Goal: Task Accomplishment & Management: Use online tool/utility

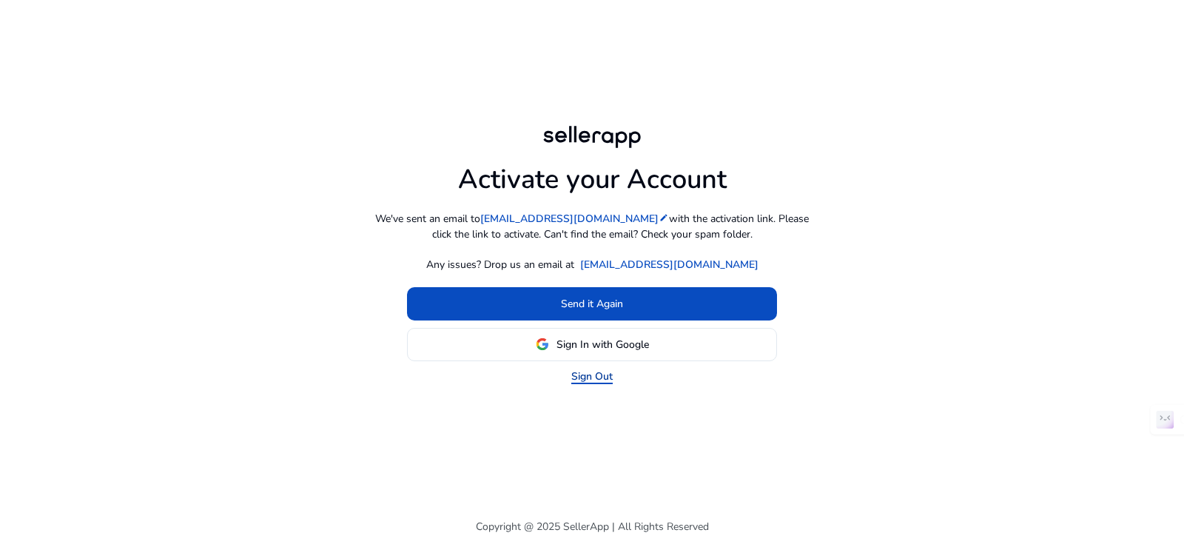
click at [587, 380] on link "Sign Out" at bounding box center [591, 376] width 41 height 16
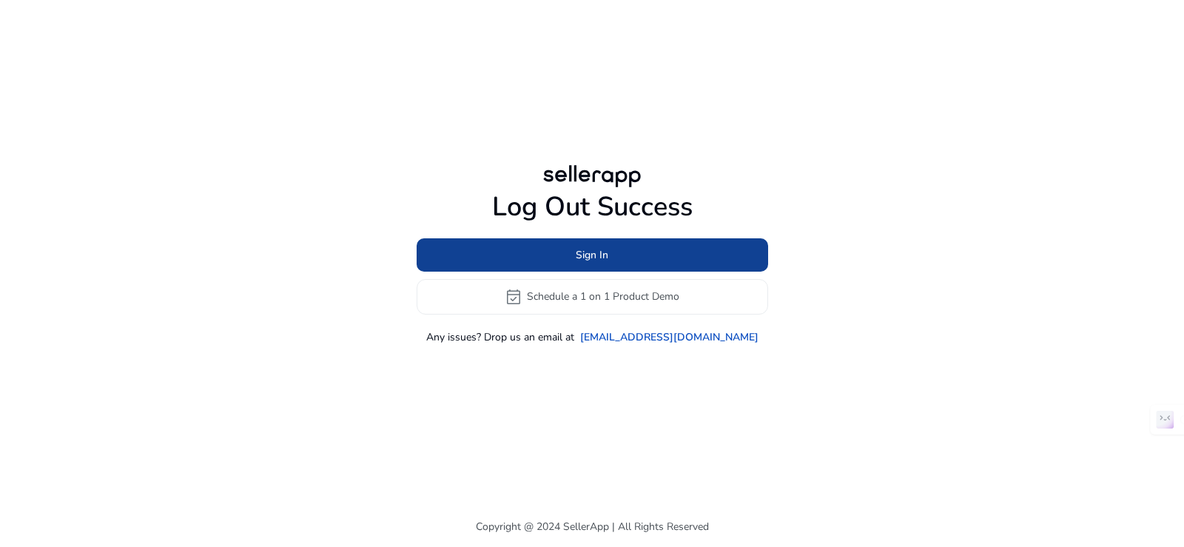
click at [570, 254] on span at bounding box center [592, 255] width 351 height 36
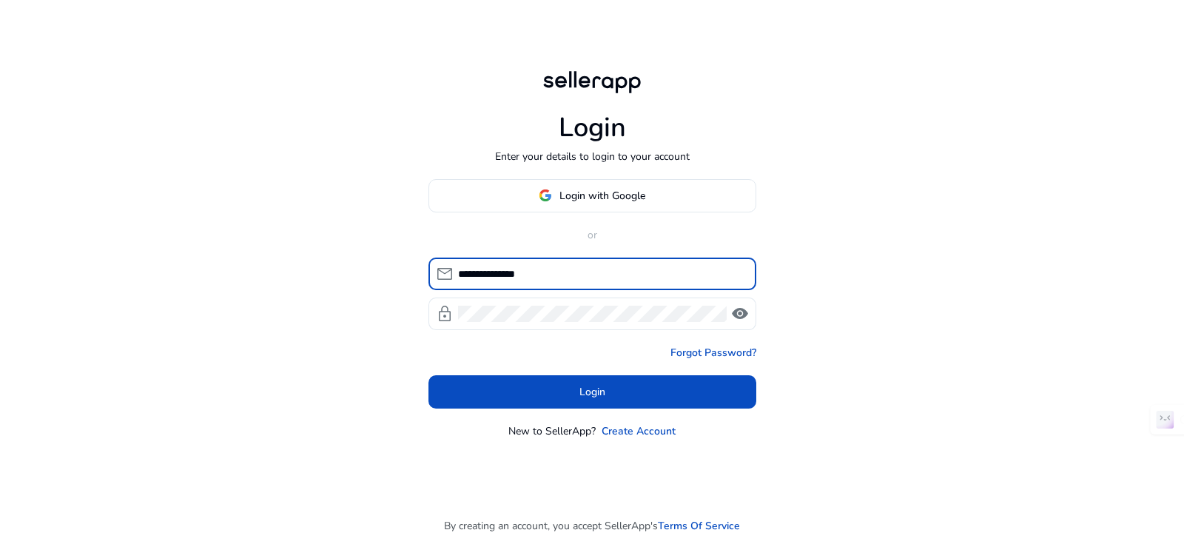
click at [461, 353] on div "Forgot Password?" at bounding box center [592, 353] width 328 height 16
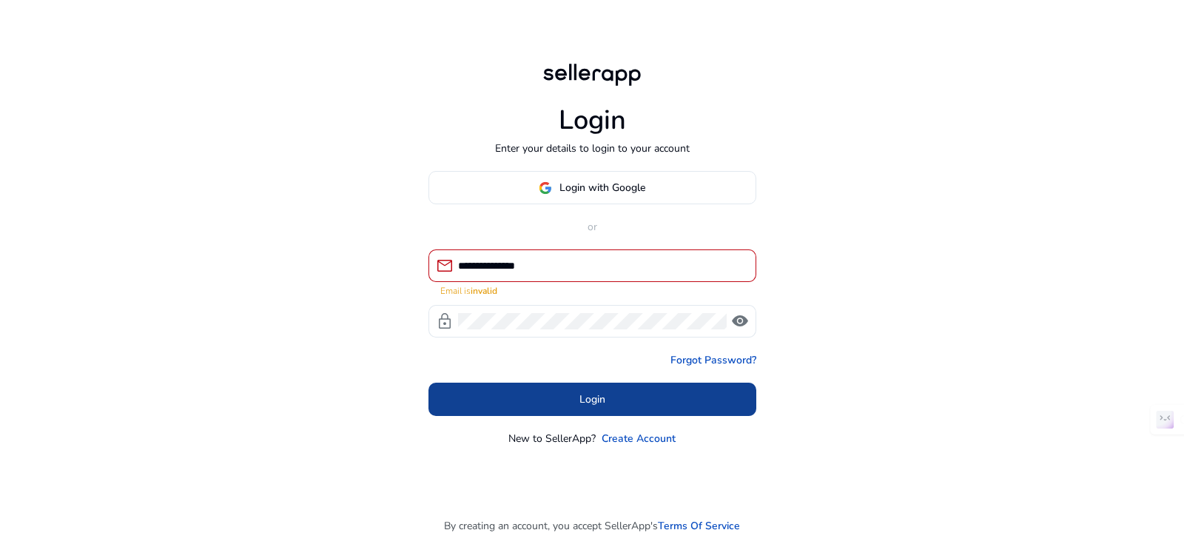
click at [504, 393] on span at bounding box center [592, 400] width 328 height 36
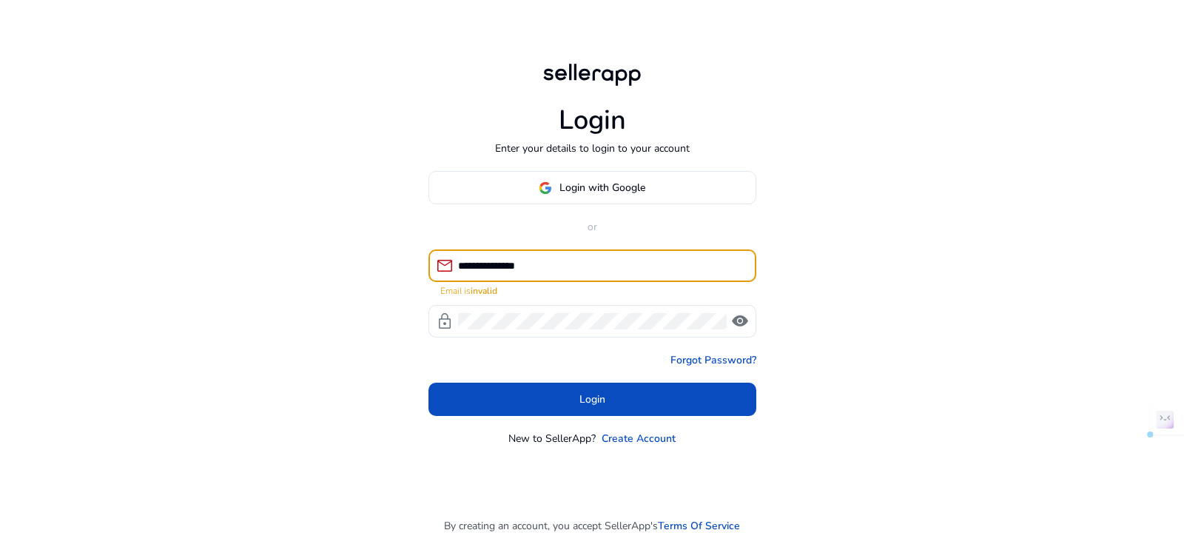
drag, startPoint x: 550, startPoint y: 262, endPoint x: 468, endPoint y: 272, distance: 82.0
click at [468, 272] on input "**********" at bounding box center [601, 265] width 286 height 16
type input "*"
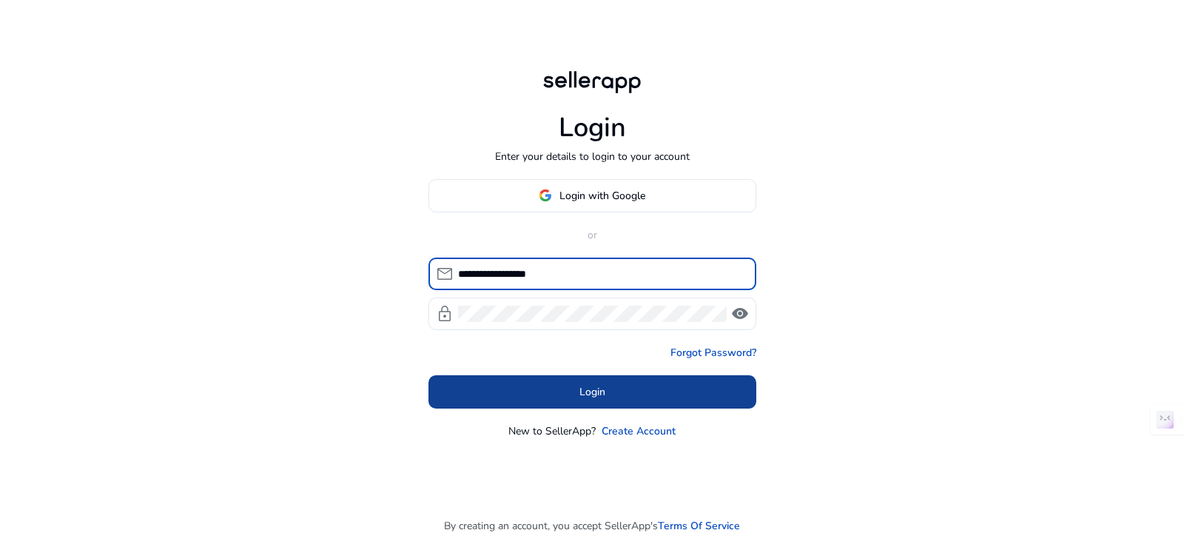
type input "**********"
click at [479, 393] on span at bounding box center [592, 392] width 328 height 36
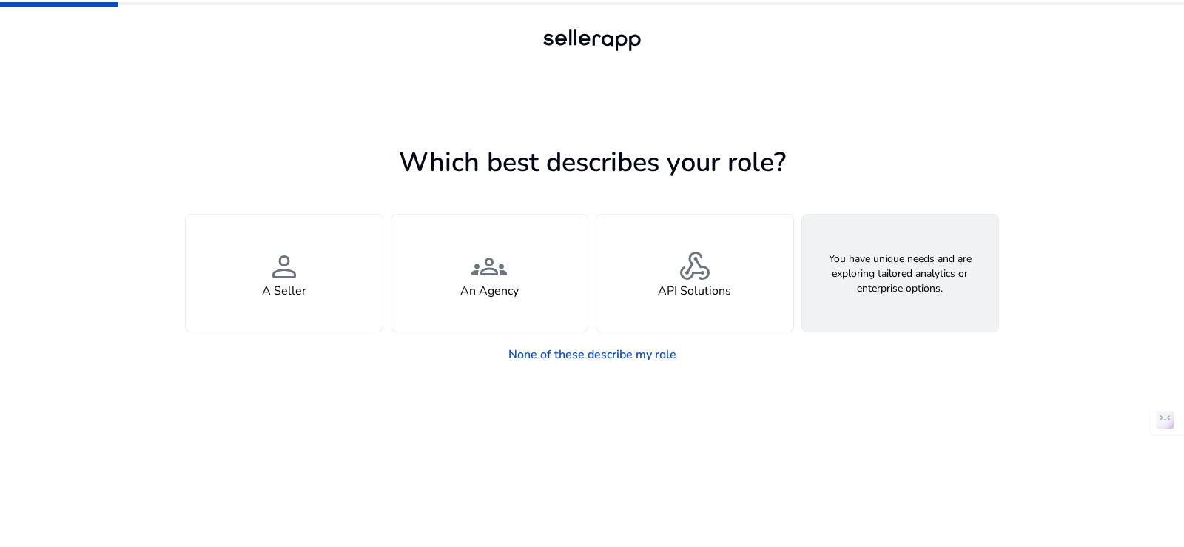
click at [889, 250] on span "feature_search" at bounding box center [900, 267] width 36 height 36
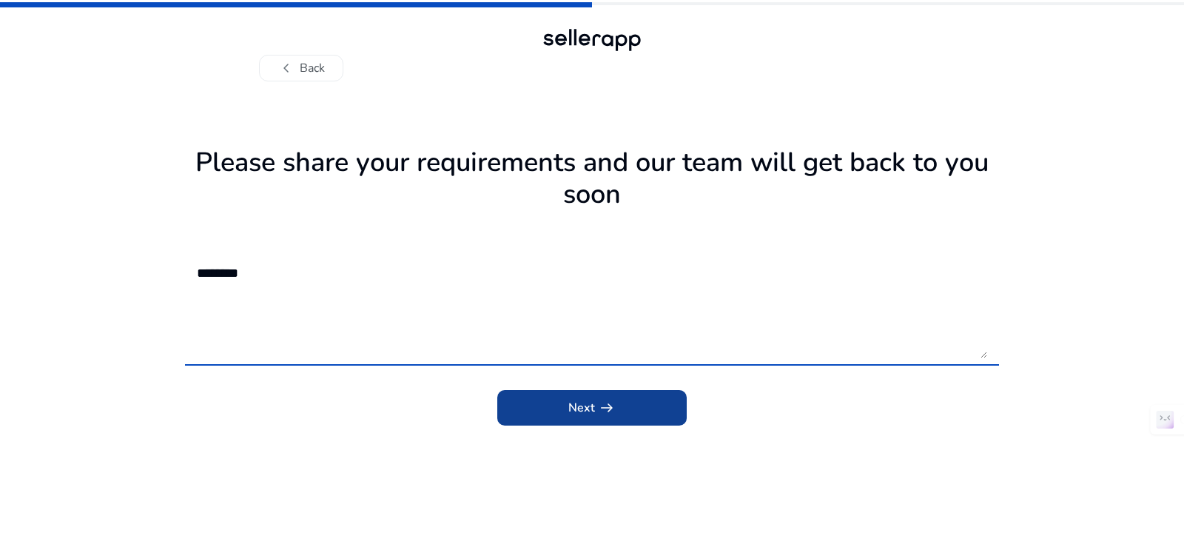
type textarea "********"
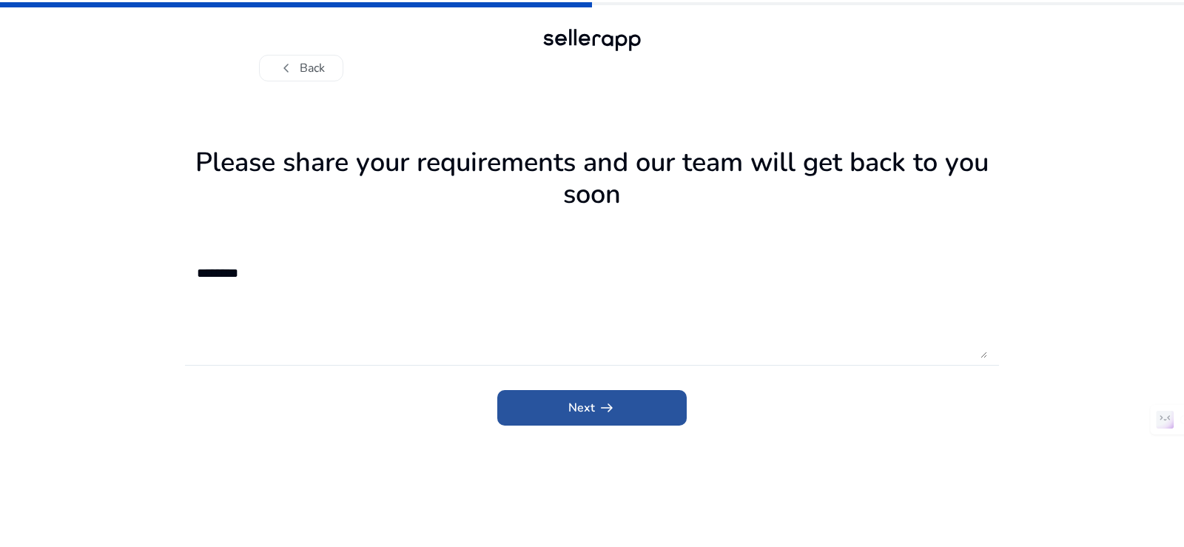
click at [622, 398] on span "submit" at bounding box center [591, 408] width 189 height 36
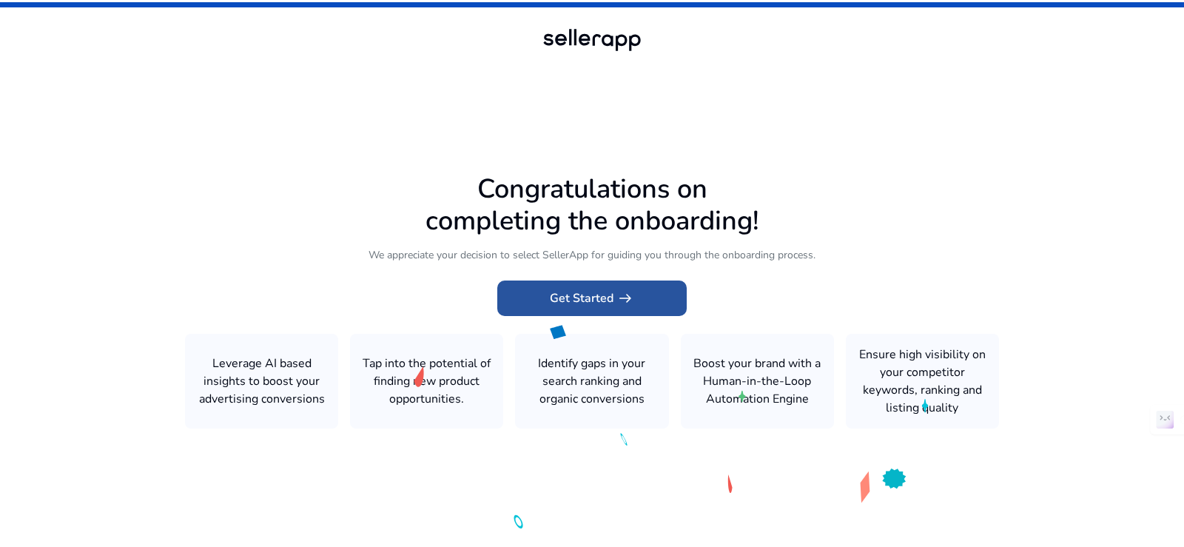
click at [624, 312] on span at bounding box center [591, 298] width 189 height 36
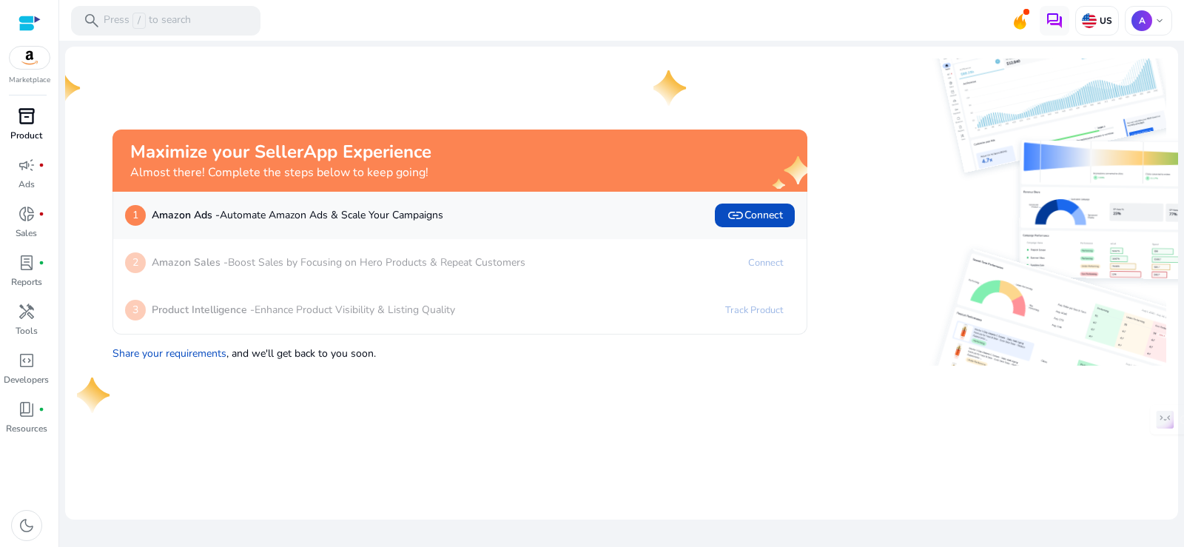
click at [26, 136] on p "Product" at bounding box center [26, 135] width 32 height 13
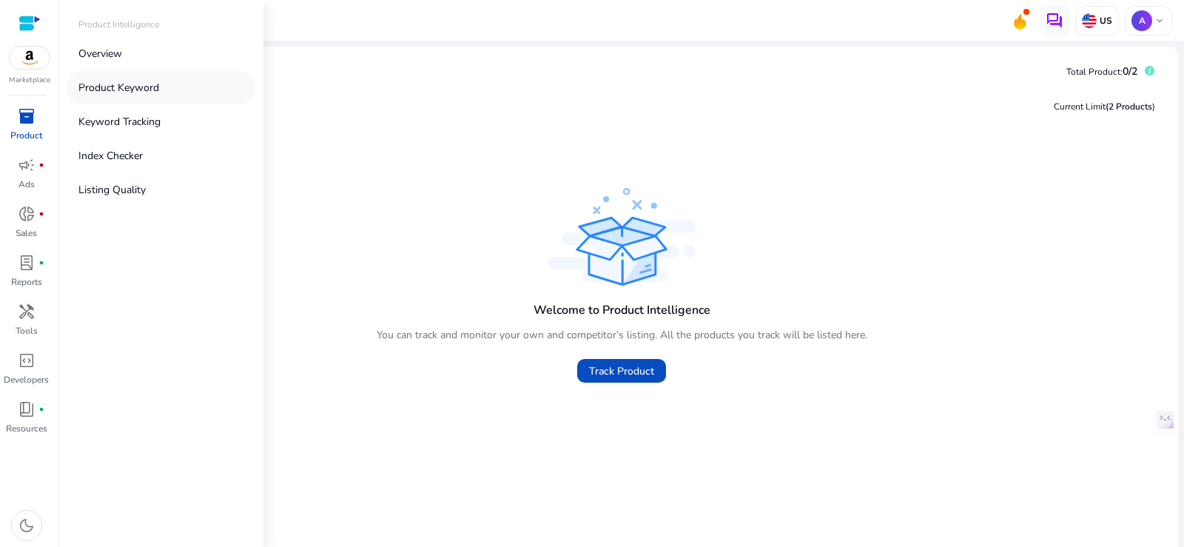
click at [118, 84] on p "Product Keyword" at bounding box center [118, 88] width 81 height 16
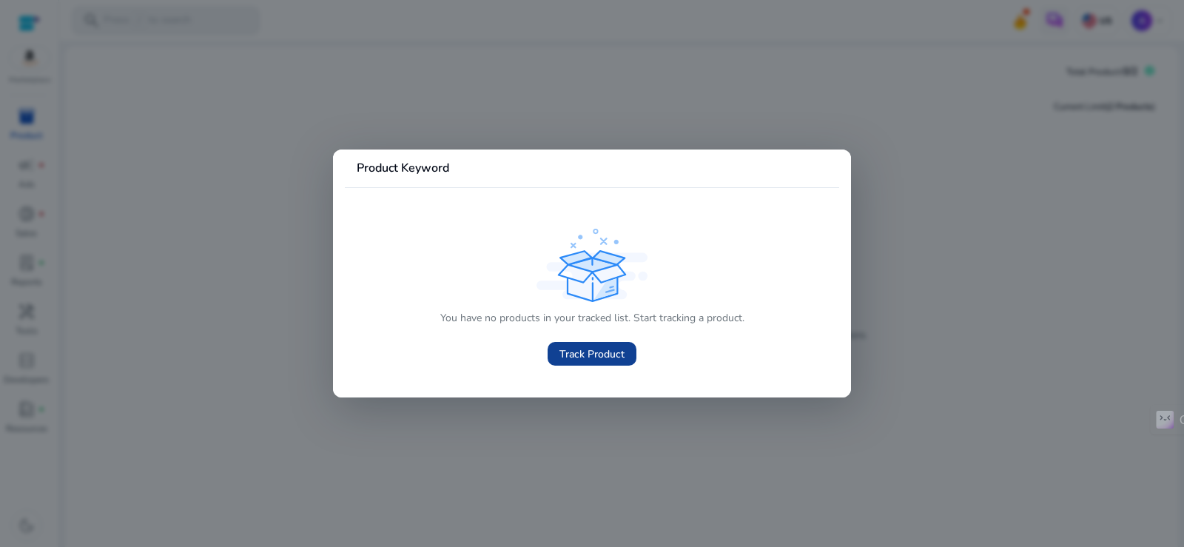
click at [574, 351] on span "Track Product" at bounding box center [591, 354] width 65 height 16
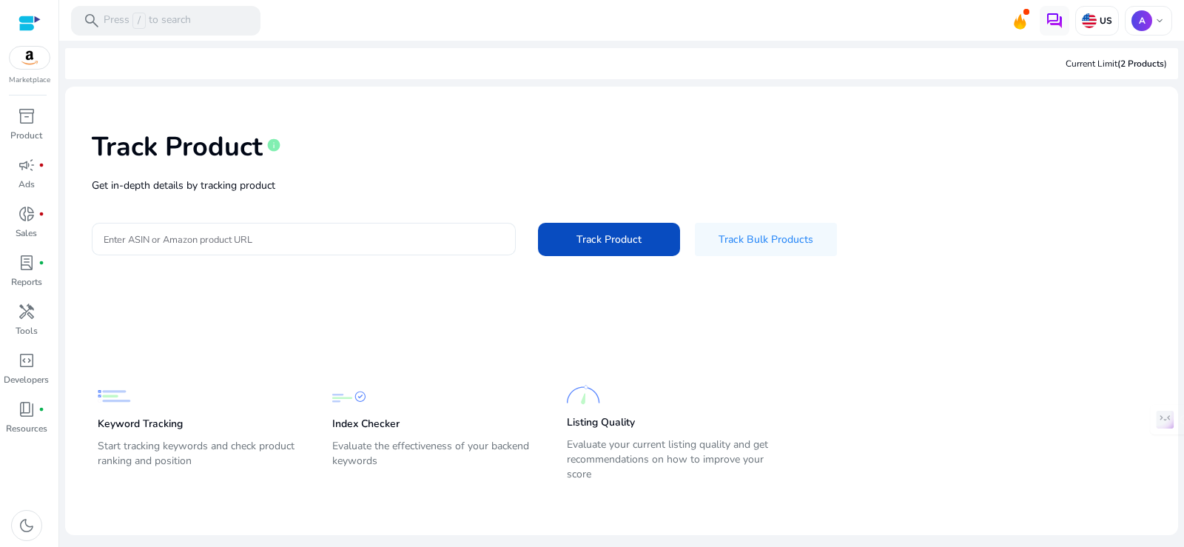
click at [248, 244] on input "Enter ASIN or Amazon product URL" at bounding box center [304, 239] width 400 height 16
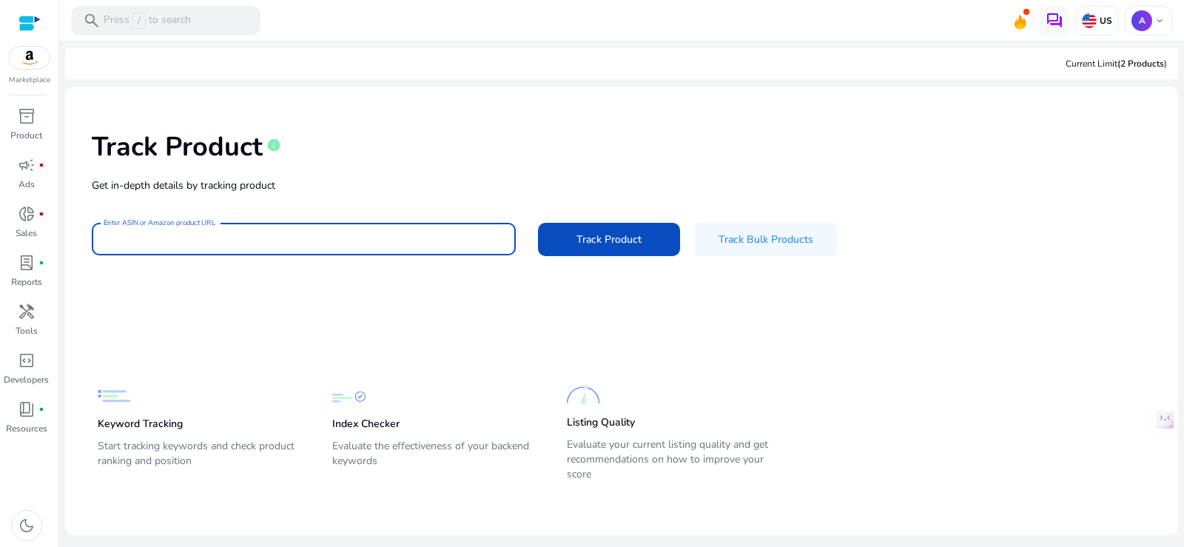
paste input "**********"
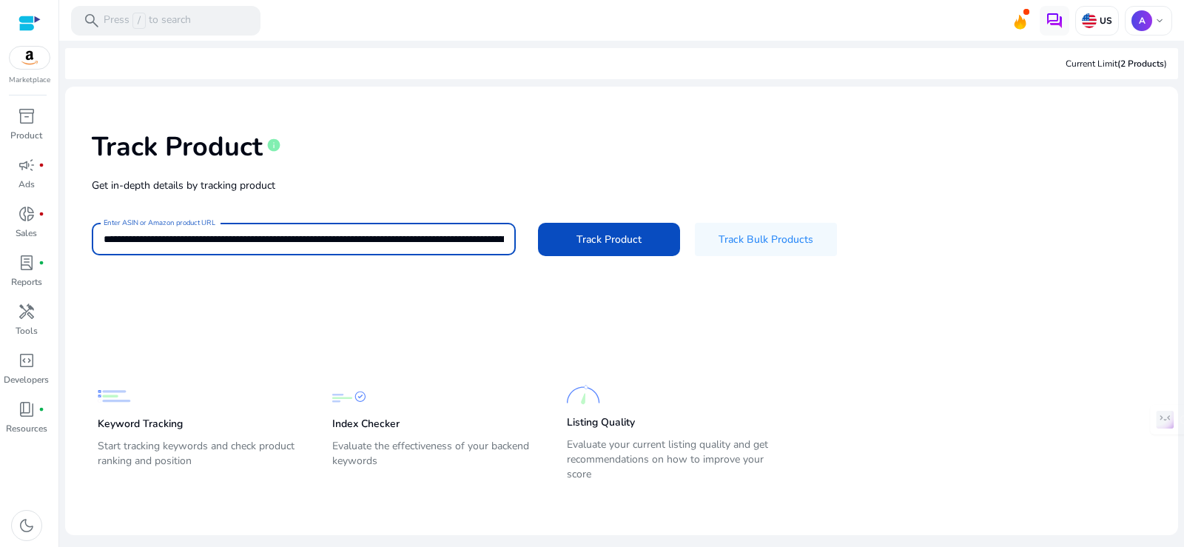
scroll to position [0, 1473]
type input "**********"
click at [598, 235] on span "Track Product" at bounding box center [608, 240] width 65 height 16
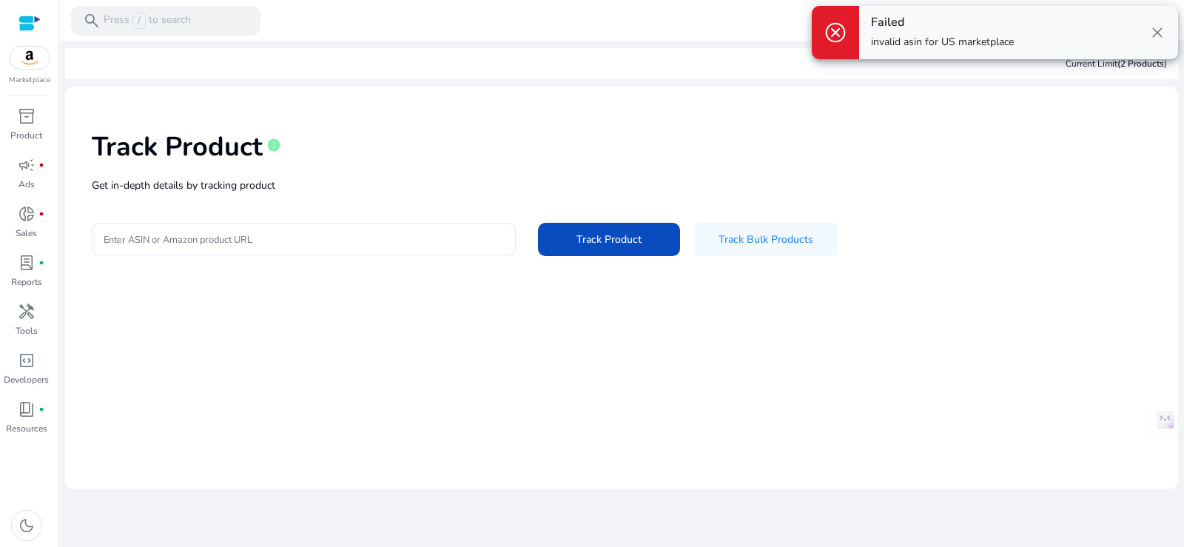
click at [1159, 30] on span "close" at bounding box center [1157, 33] width 18 height 18
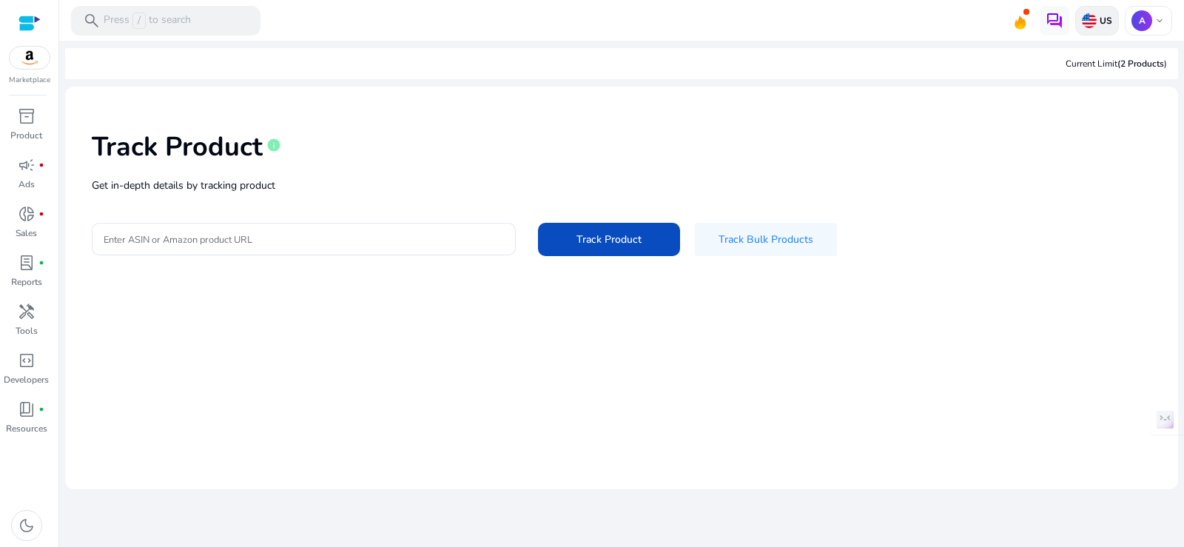
click at [1108, 13] on div "US" at bounding box center [1097, 21] width 44 height 30
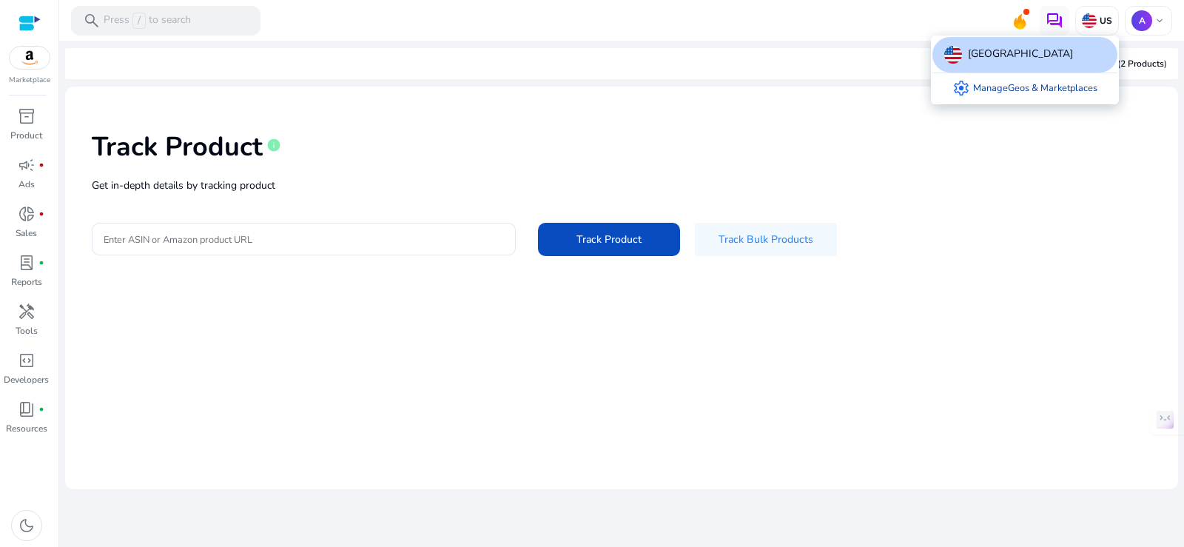
click at [1068, 87] on link "settings Manage Geos & Marketplaces" at bounding box center [1024, 88] width 169 height 30
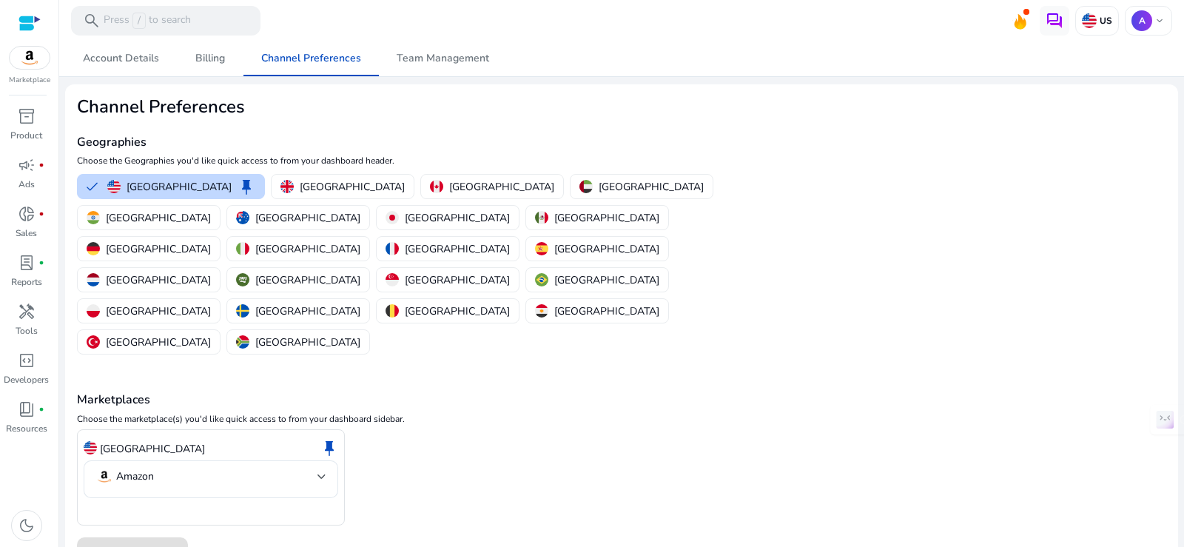
click at [220, 436] on div "United States keep" at bounding box center [211, 448] width 255 height 25
click at [224, 468] on mat-select-trigger "Amazon" at bounding box center [206, 477] width 222 height 18
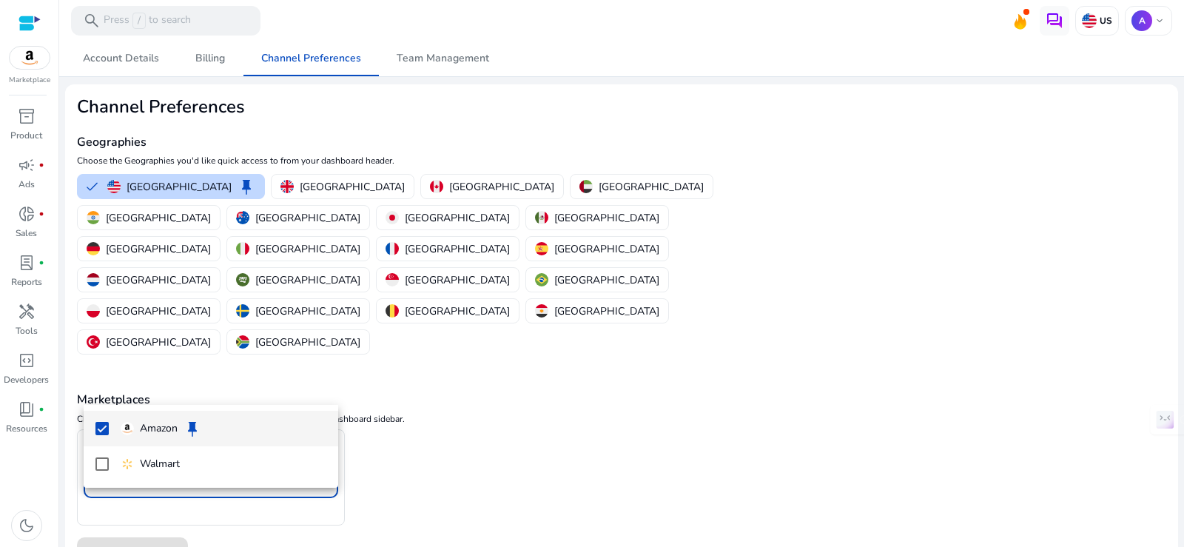
click at [224, 383] on div at bounding box center [592, 273] width 1184 height 547
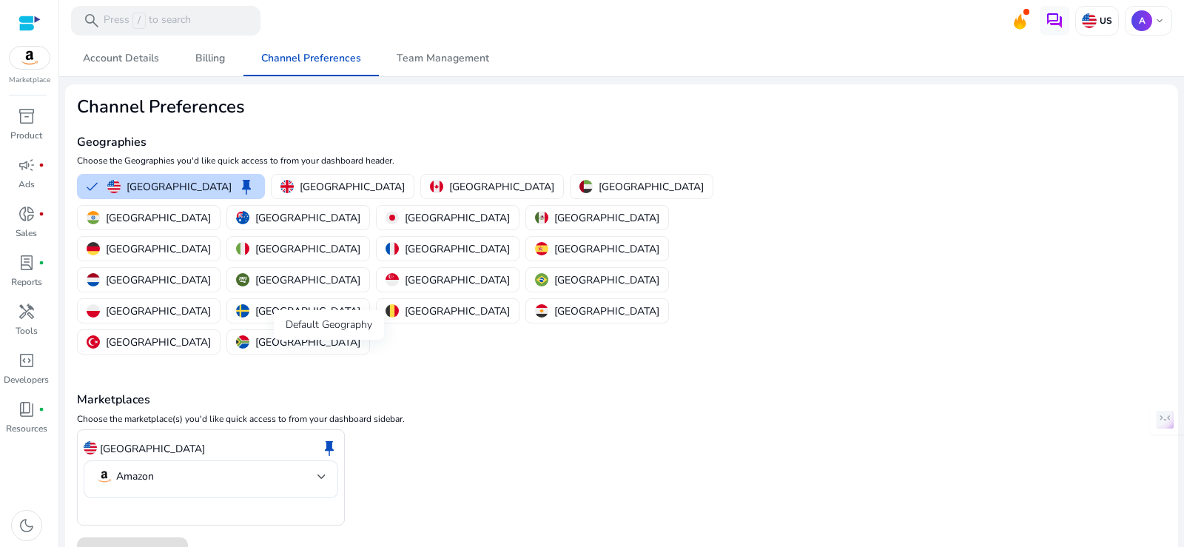
click at [329, 439] on span "keep" at bounding box center [329, 448] width 18 height 18
click at [211, 210] on div "[GEOGRAPHIC_DATA]" at bounding box center [149, 218] width 124 height 16
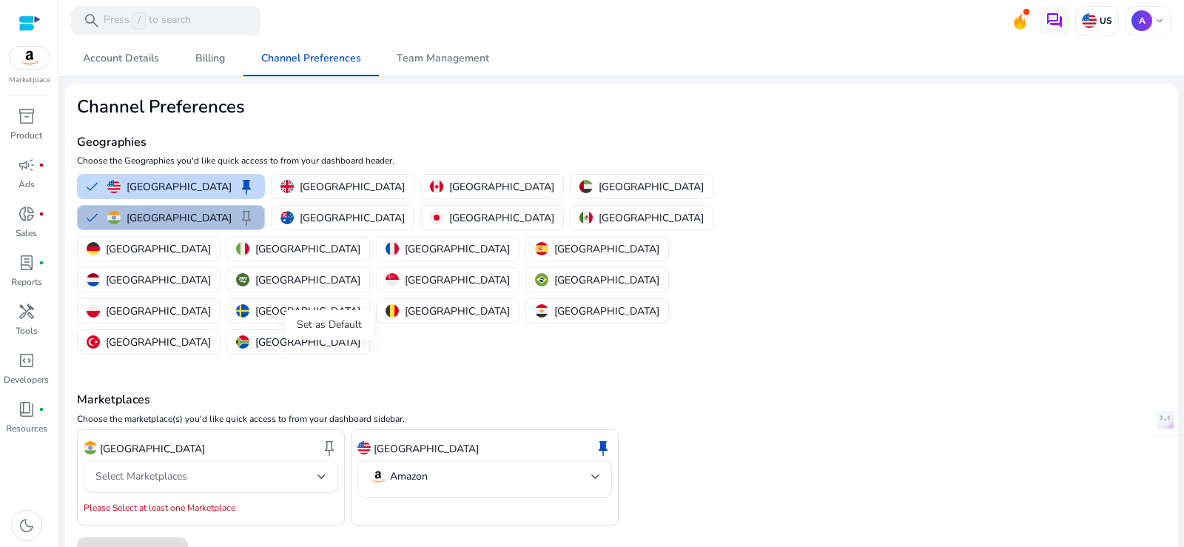
click at [329, 439] on span "keep" at bounding box center [329, 448] width 18 height 18
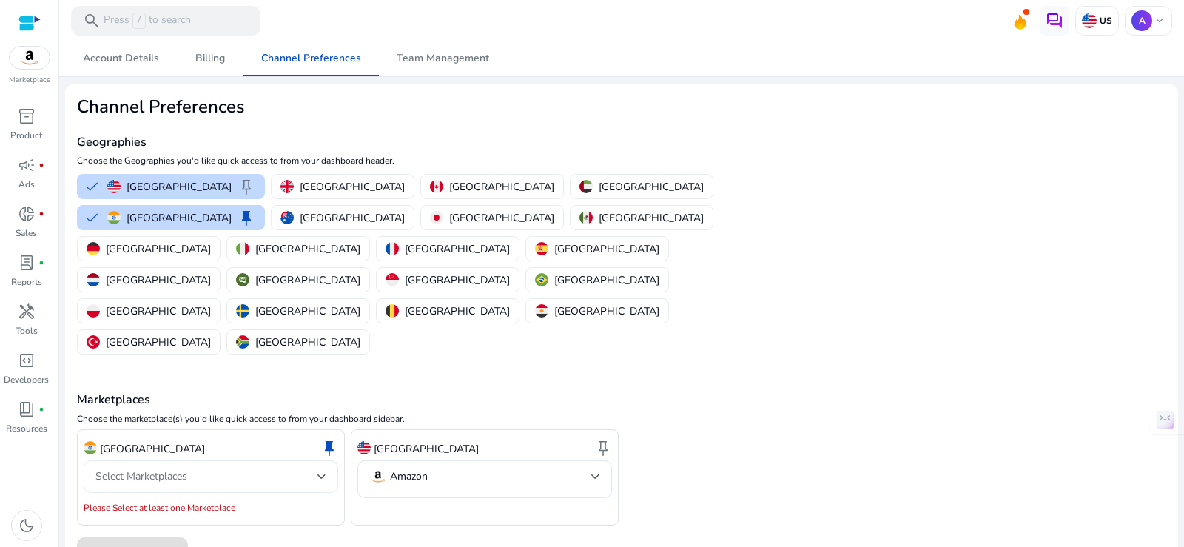
click at [274, 468] on div "Select Marketplaces" at bounding box center [206, 476] width 222 height 16
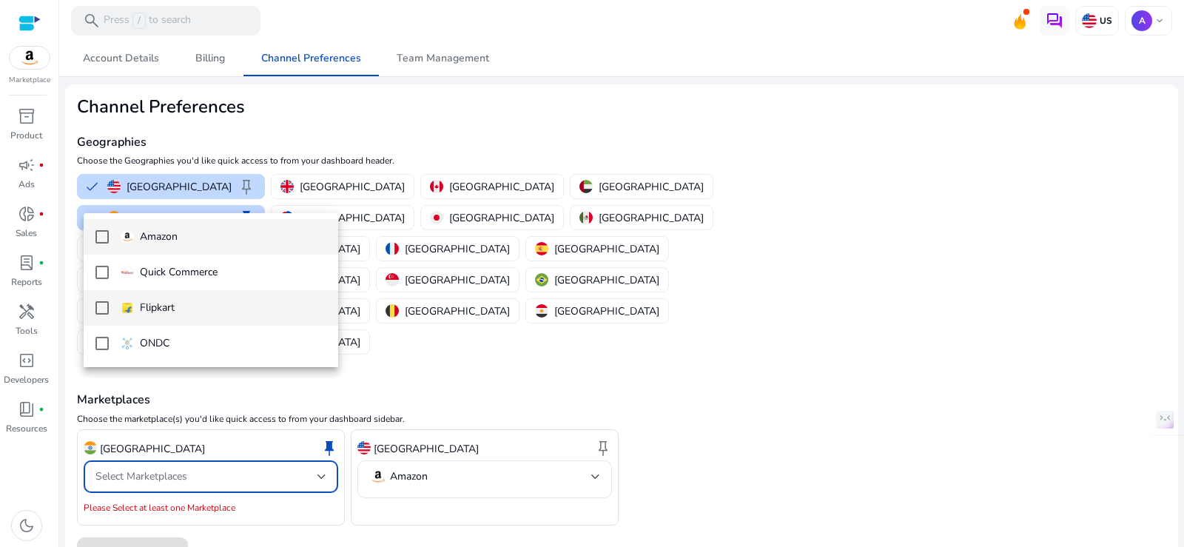
click at [98, 309] on mat-pseudo-checkbox at bounding box center [101, 307] width 13 height 13
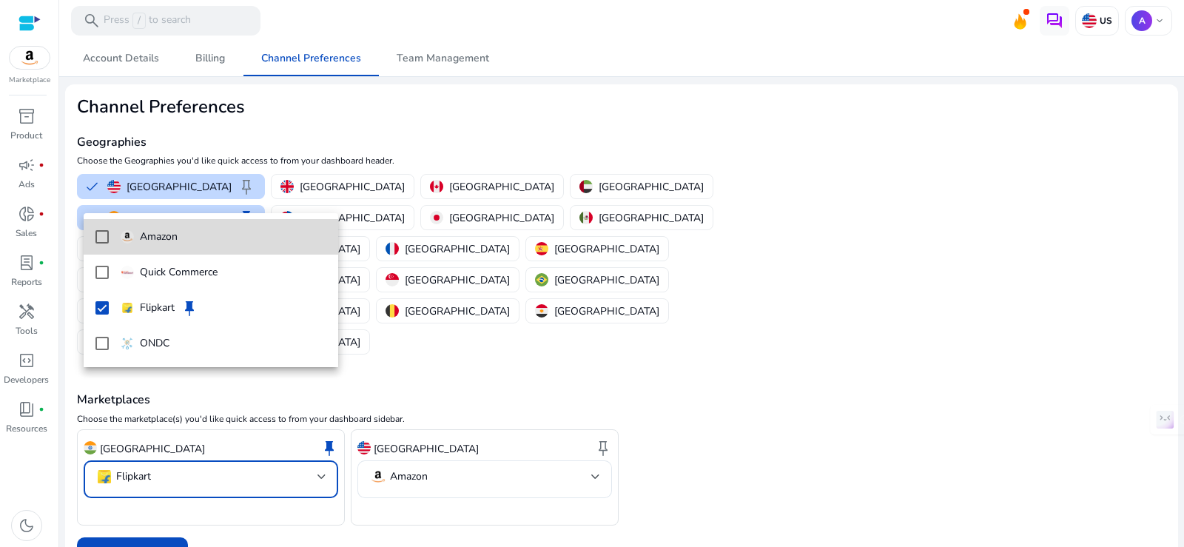
click at [101, 235] on mat-pseudo-checkbox at bounding box center [101, 236] width 13 height 13
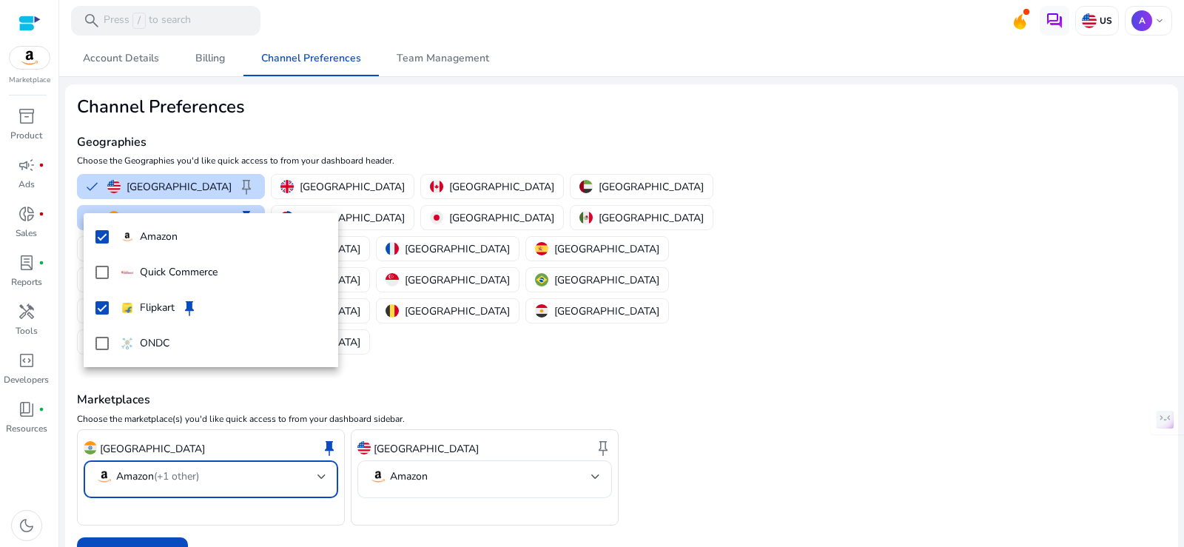
click at [436, 471] on div at bounding box center [592, 273] width 1184 height 547
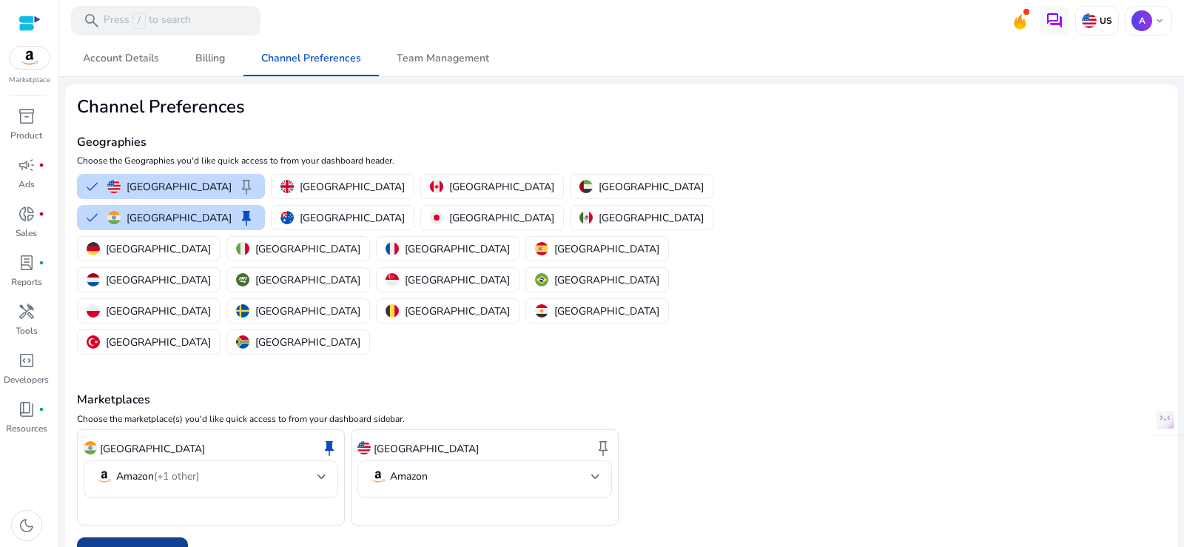
click at [153, 546] on span "Save Preferences" at bounding box center [132, 554] width 80 height 16
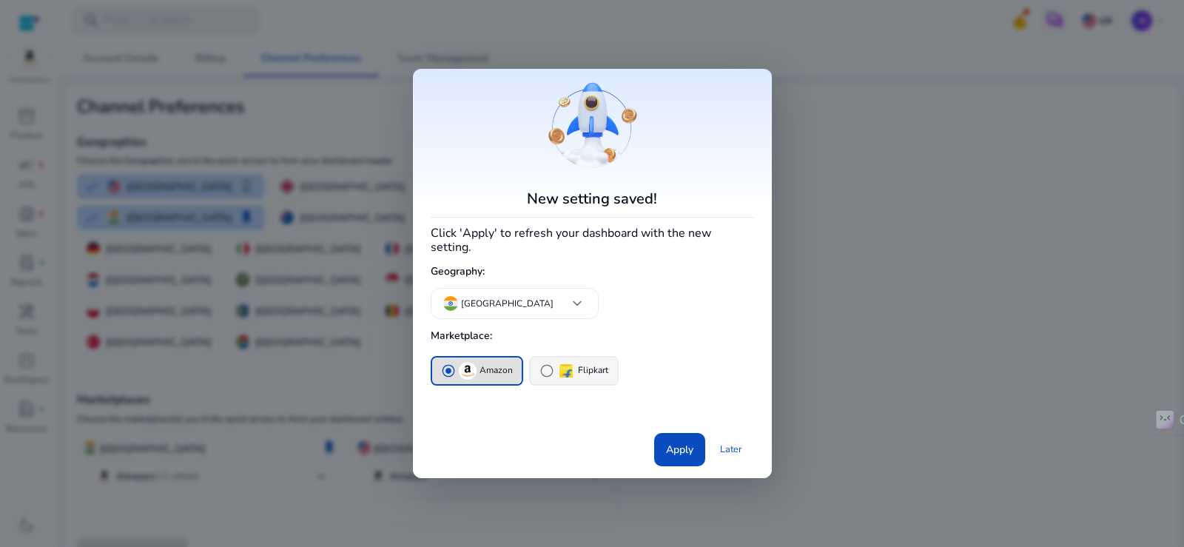
click at [557, 363] on img "button" at bounding box center [566, 371] width 18 height 18
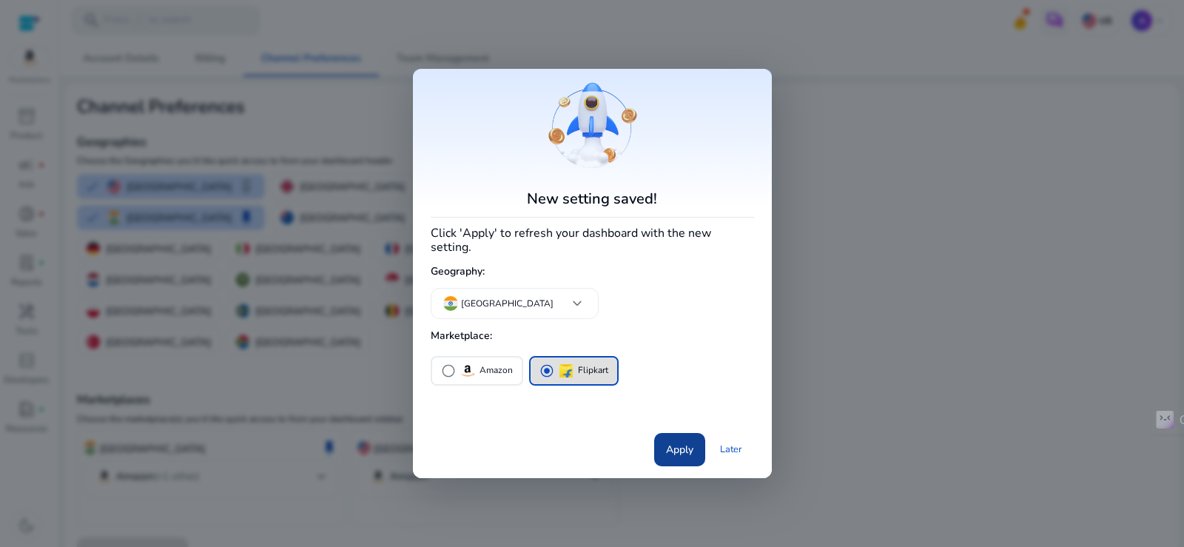
click at [672, 442] on span "Apply" at bounding box center [679, 450] width 27 height 16
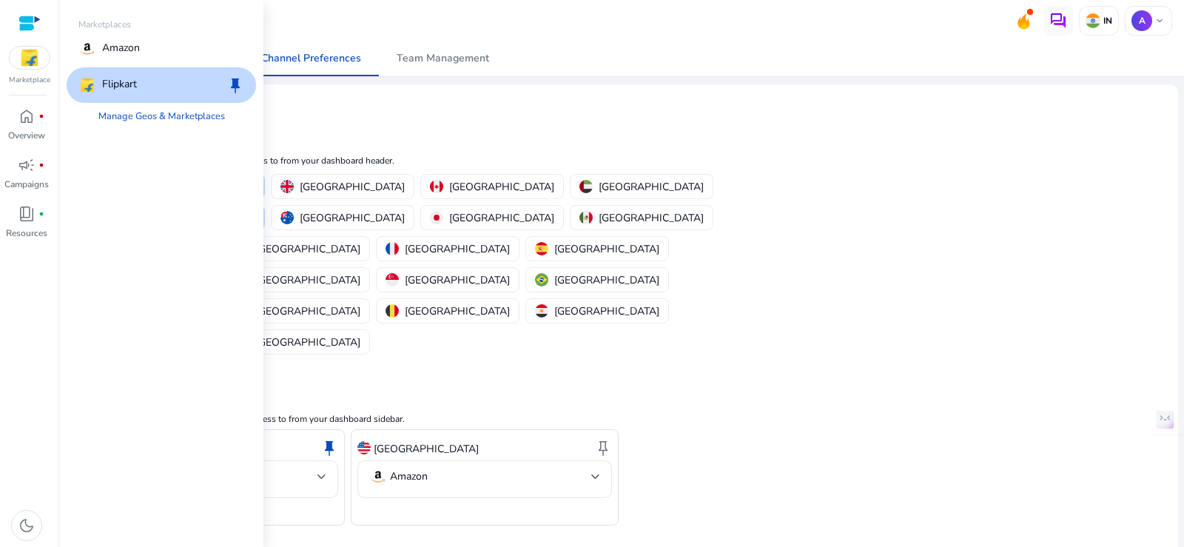
click at [29, 67] on img at bounding box center [30, 58] width 40 height 22
click at [30, 124] on span "home" at bounding box center [27, 116] width 18 height 18
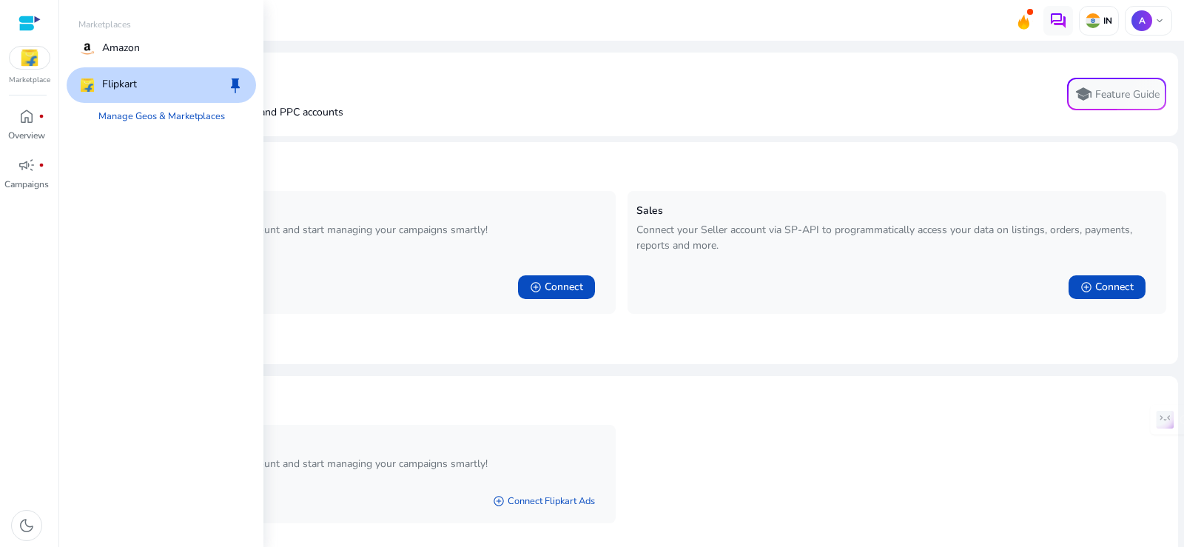
click at [31, 24] on div at bounding box center [29, 23] width 22 height 17
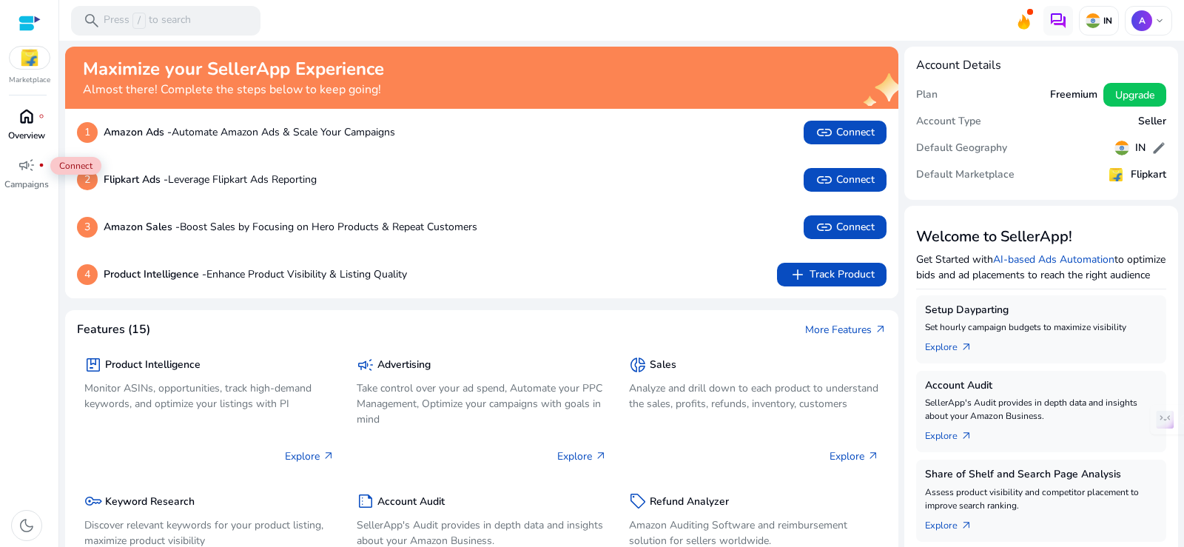
click at [24, 127] on div "home fiber_manual_record" at bounding box center [26, 116] width 41 height 24
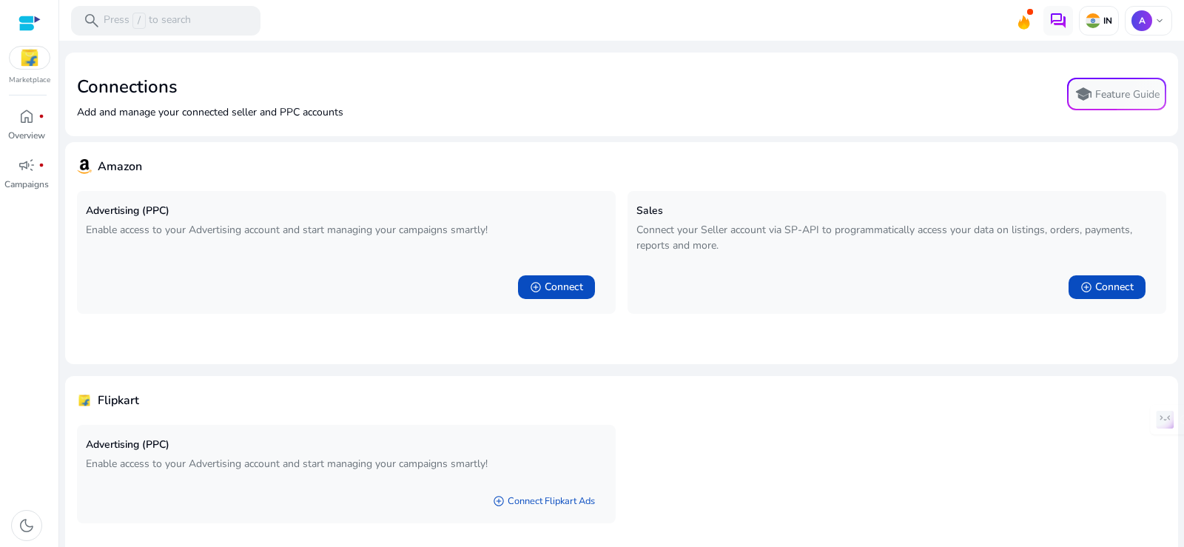
click at [27, 23] on div at bounding box center [29, 23] width 22 height 17
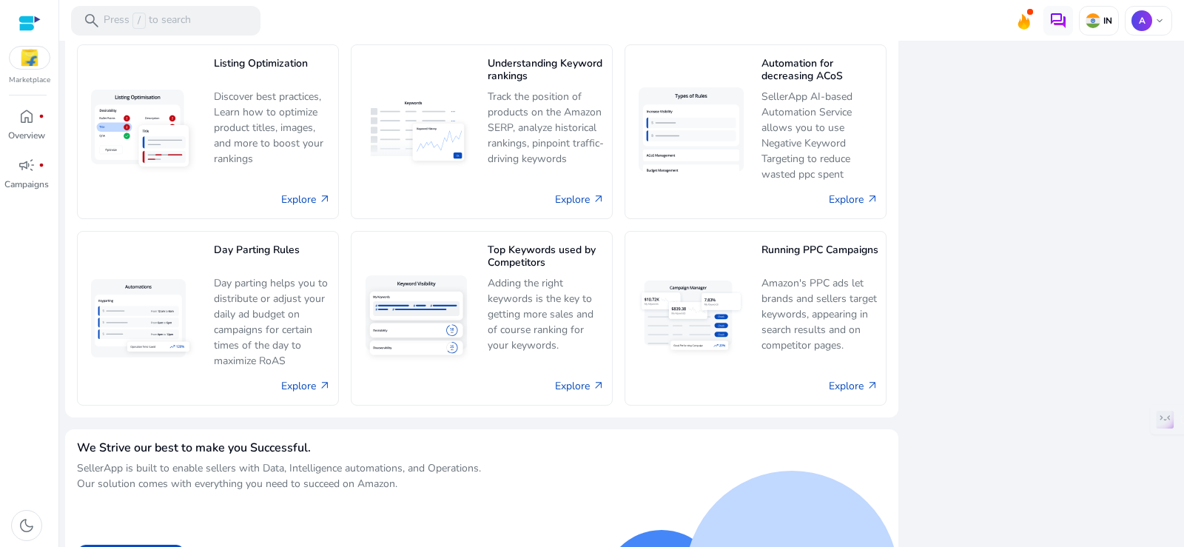
scroll to position [821, 0]
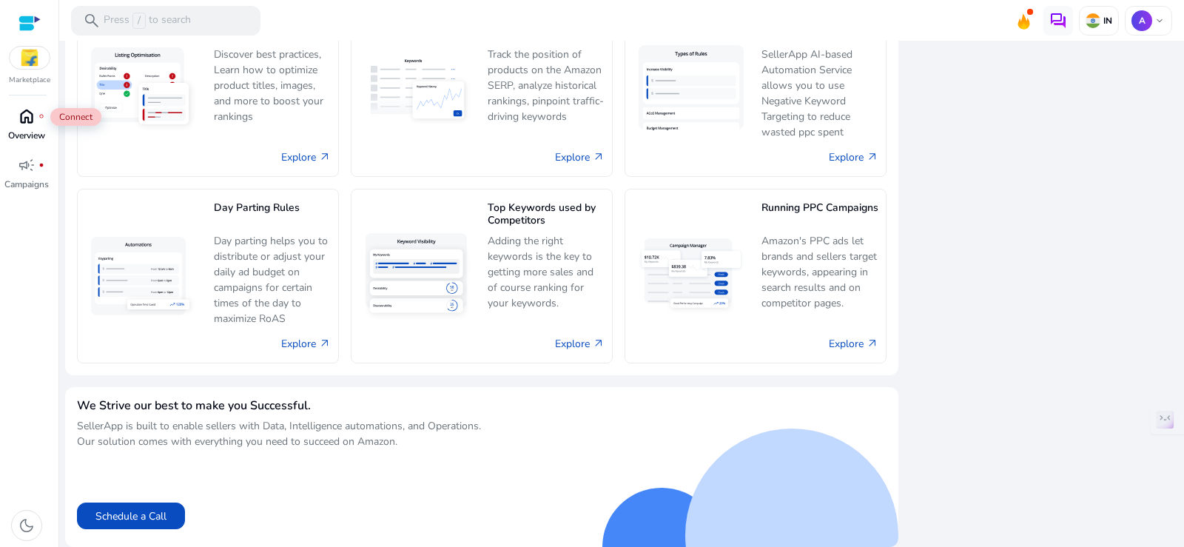
click at [27, 115] on span "home" at bounding box center [27, 116] width 18 height 18
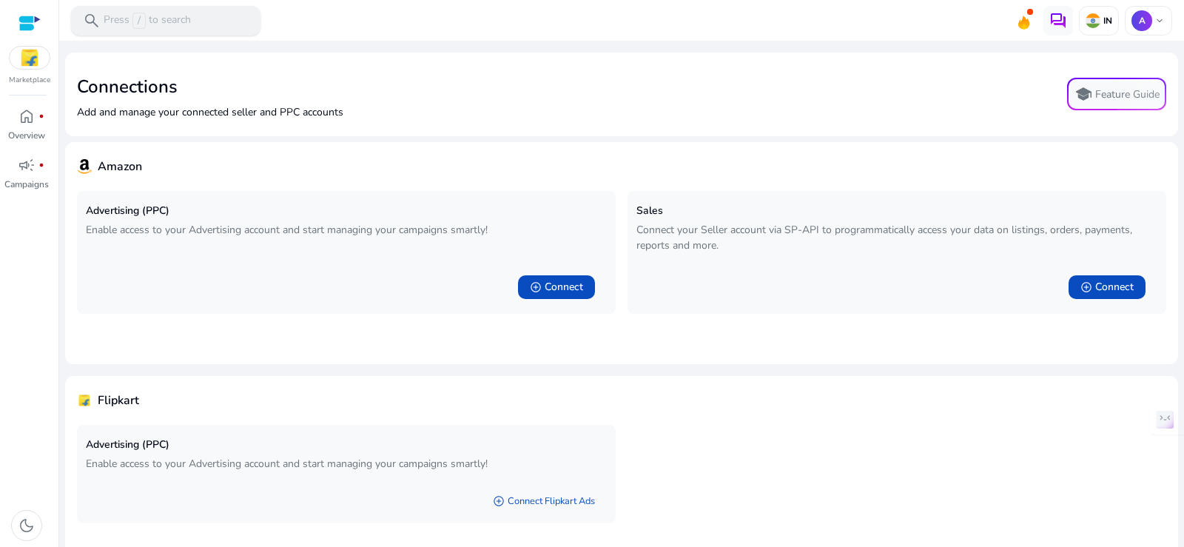
click at [168, 15] on p "Press / to search" at bounding box center [147, 21] width 87 height 16
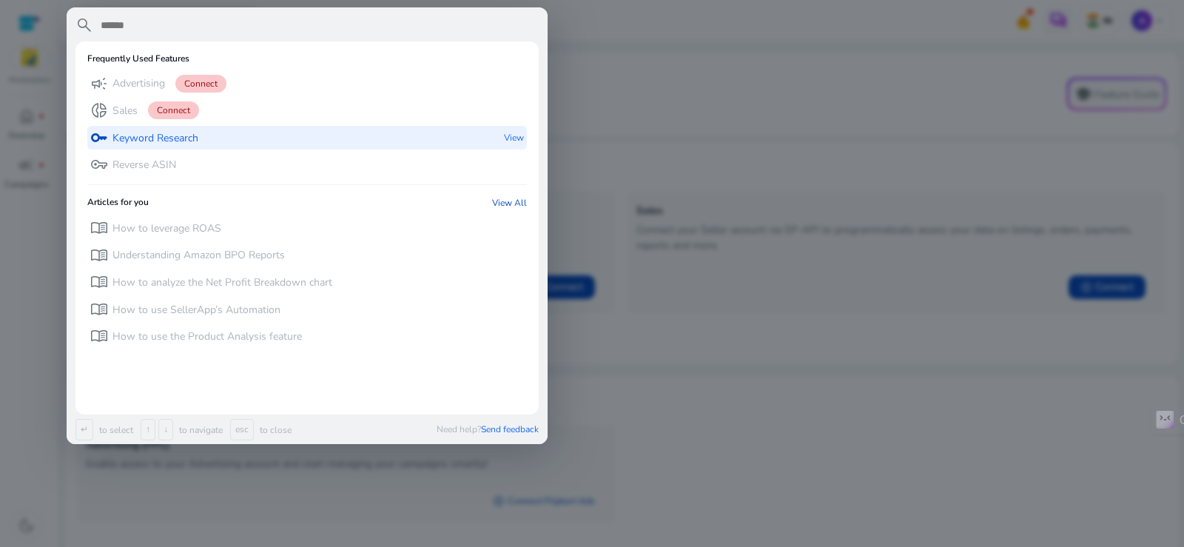
click at [138, 132] on p "Keyword Research" at bounding box center [155, 138] width 86 height 15
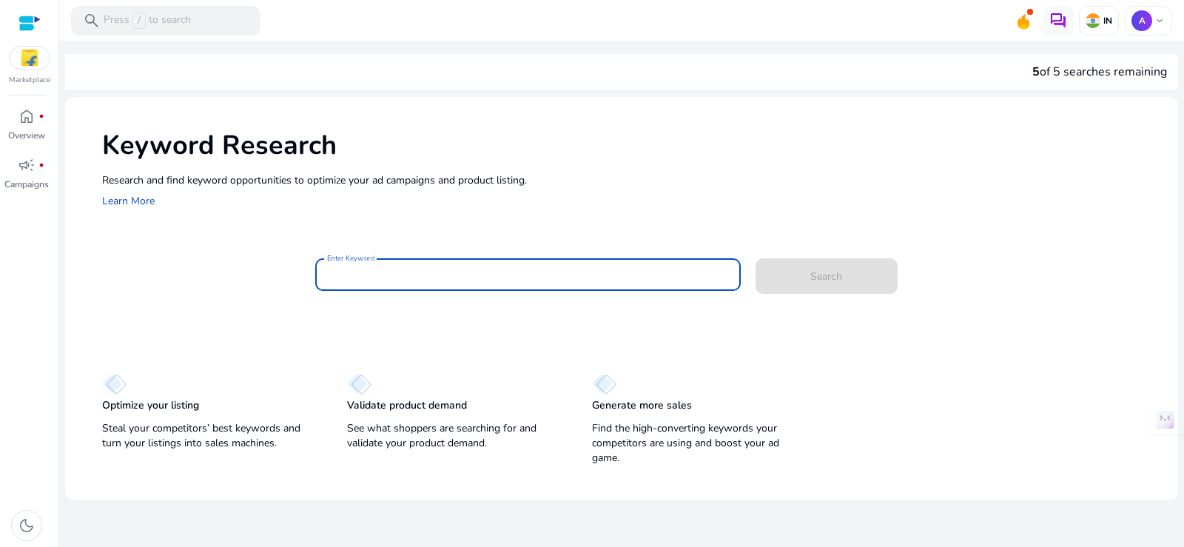
click at [362, 277] on input "Enter Keyword" at bounding box center [528, 274] width 402 height 16
paste input "**********"
type input "**********"
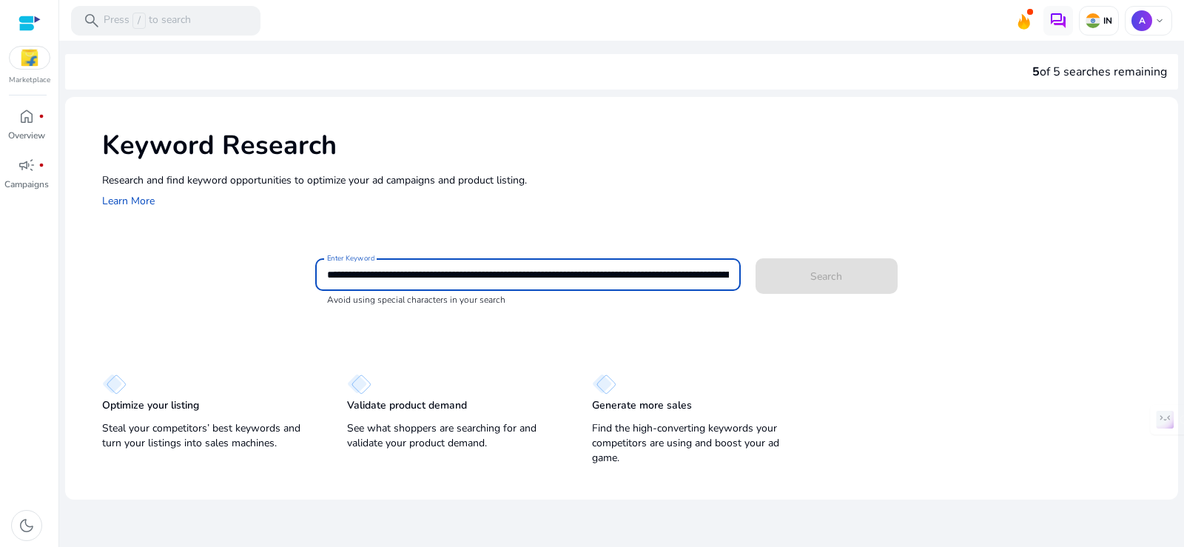
scroll to position [0, 3580]
click at [590, 268] on input "**********" at bounding box center [528, 274] width 402 height 16
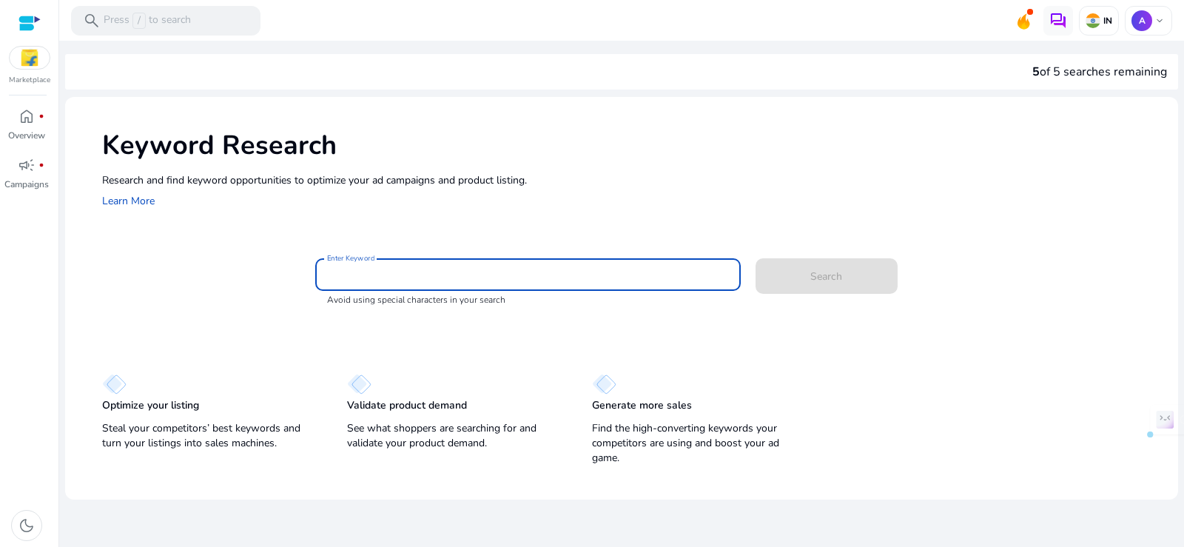
scroll to position [0, 0]
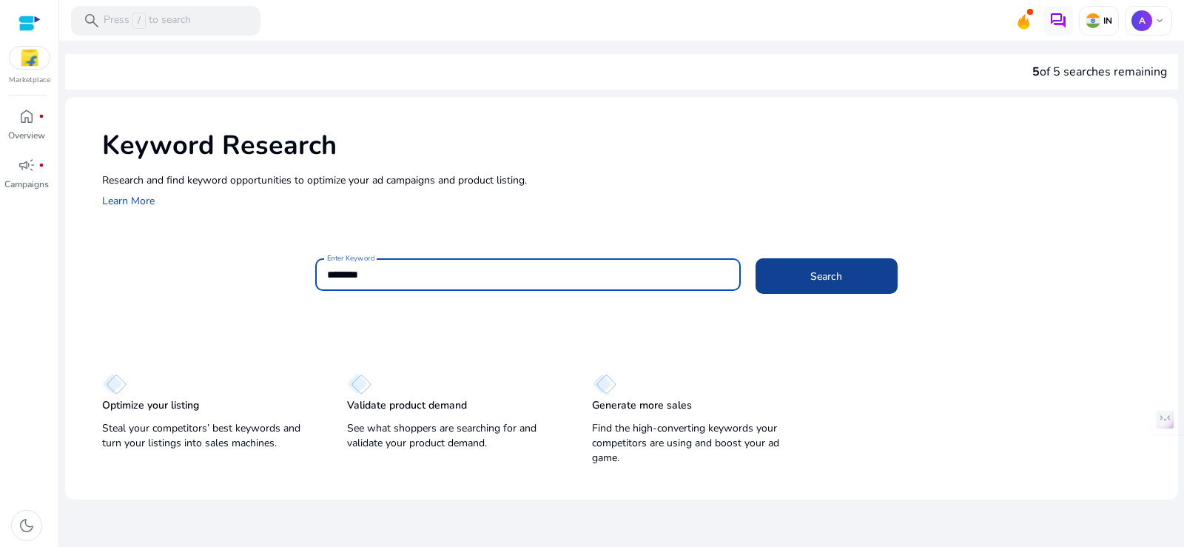
type input "********"
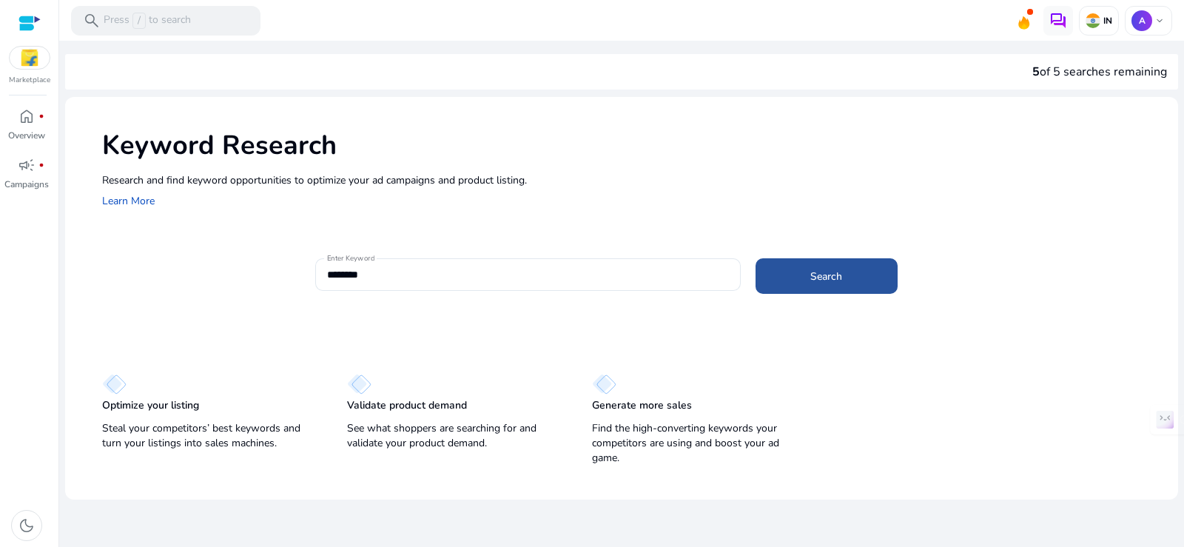
click at [826, 266] on span at bounding box center [826, 276] width 142 height 36
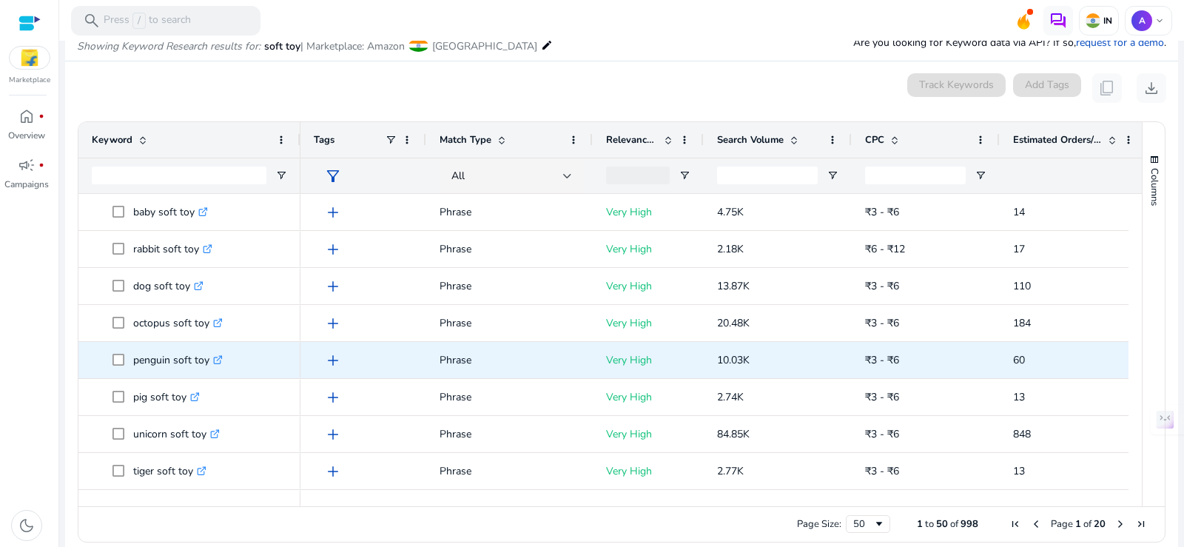
scroll to position [132, 0]
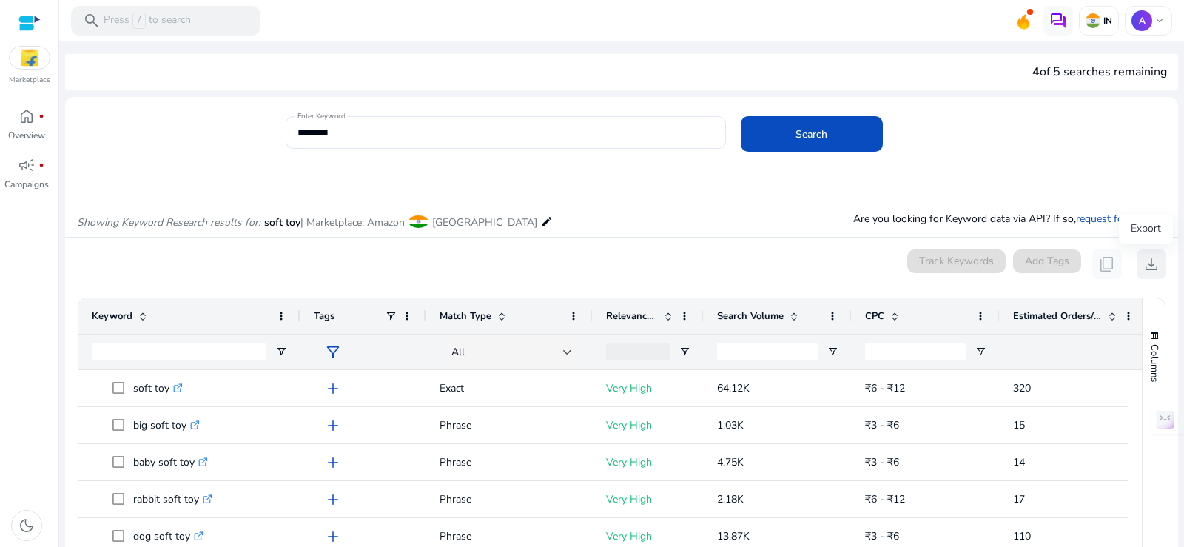
click at [1142, 266] on span "download" at bounding box center [1151, 264] width 18 height 18
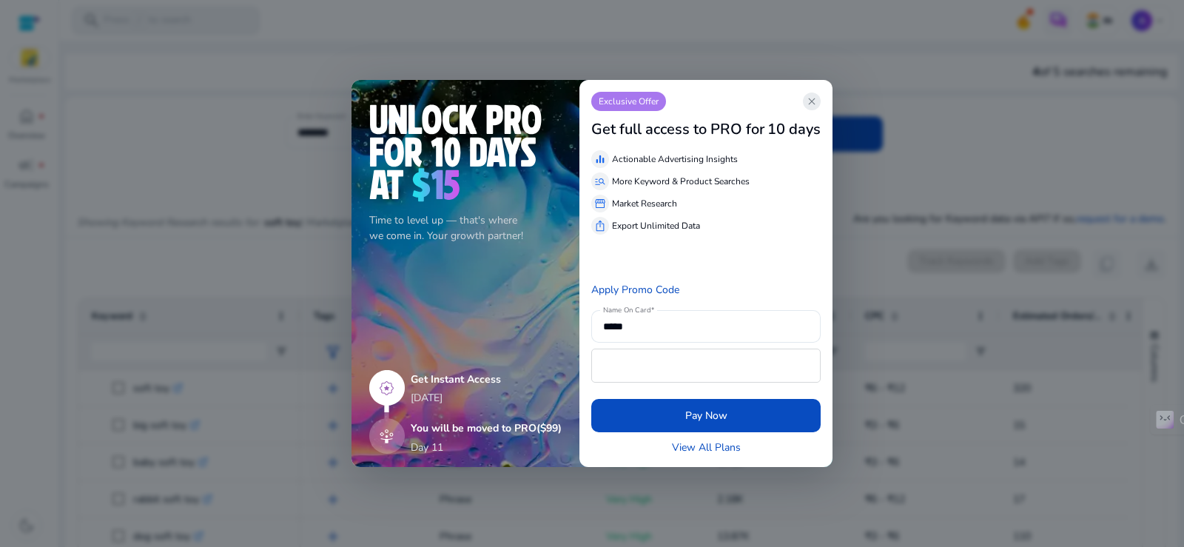
click at [813, 98] on span "close" at bounding box center [812, 101] width 12 height 12
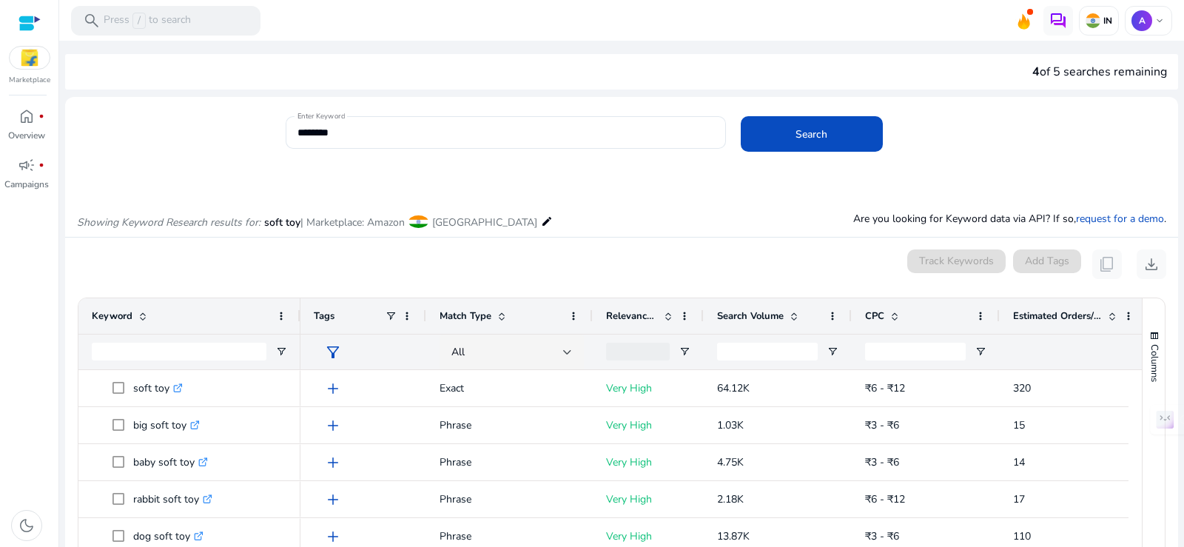
click at [1097, 265] on app-icon-holder "content_copy" at bounding box center [1107, 264] width 30 height 30
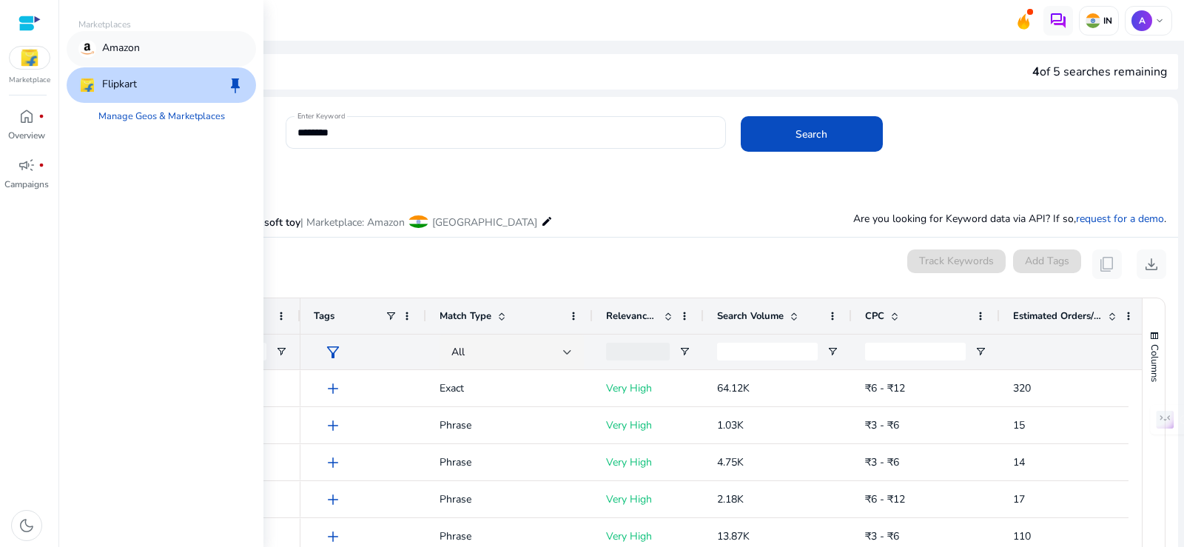
click at [142, 49] on div "Amazon" at bounding box center [161, 49] width 189 height 36
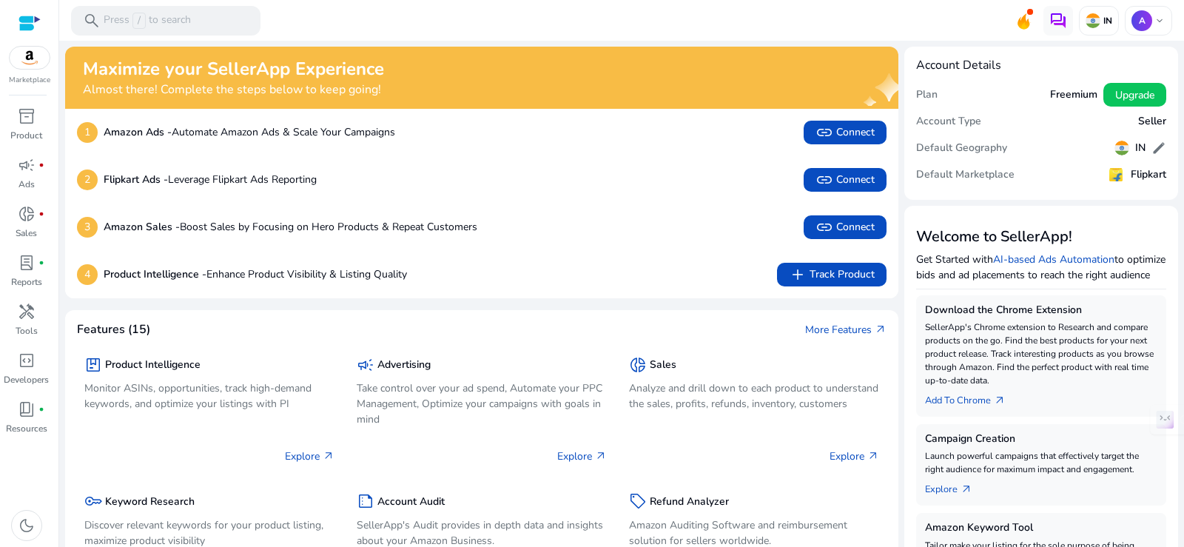
click at [1060, 94] on h5 "Freemium" at bounding box center [1073, 95] width 47 height 13
click at [797, 275] on span "add" at bounding box center [798, 275] width 18 height 18
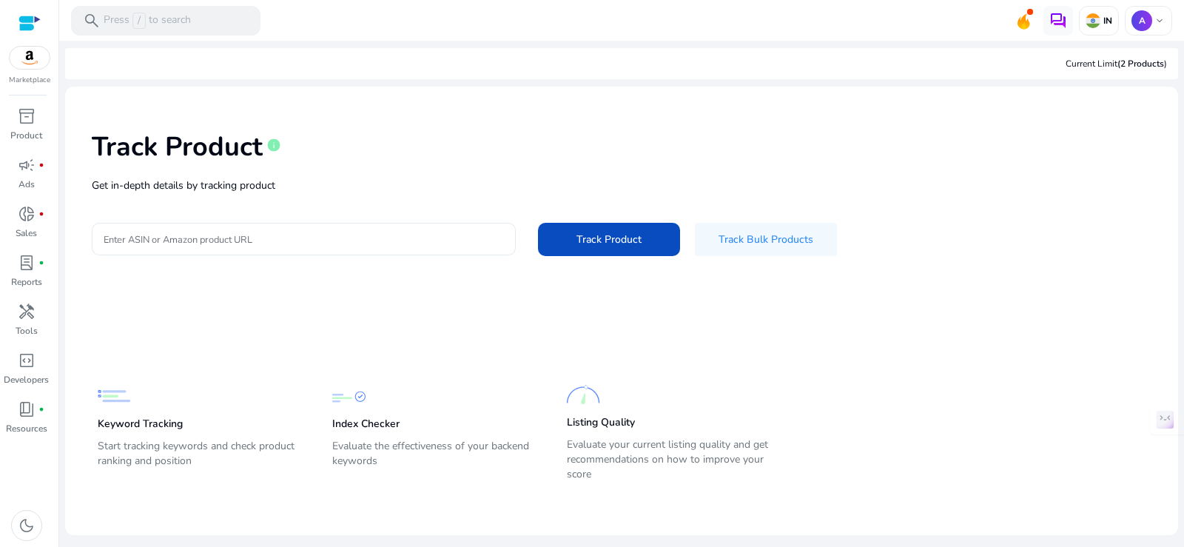
click at [286, 240] on input "Enter ASIN or Amazon product URL" at bounding box center [304, 239] width 400 height 16
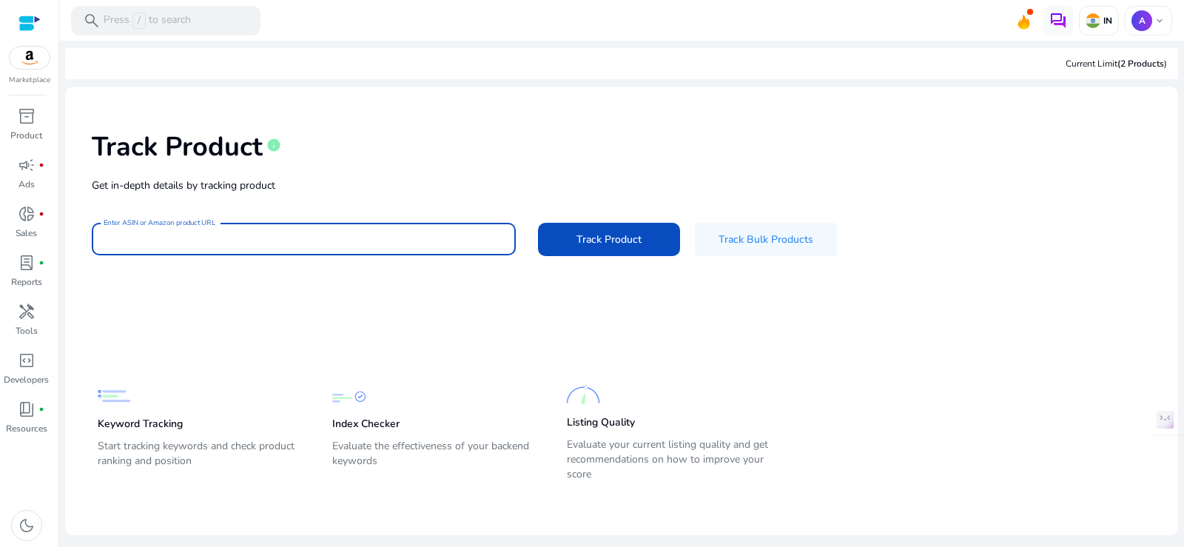
paste input "**********"
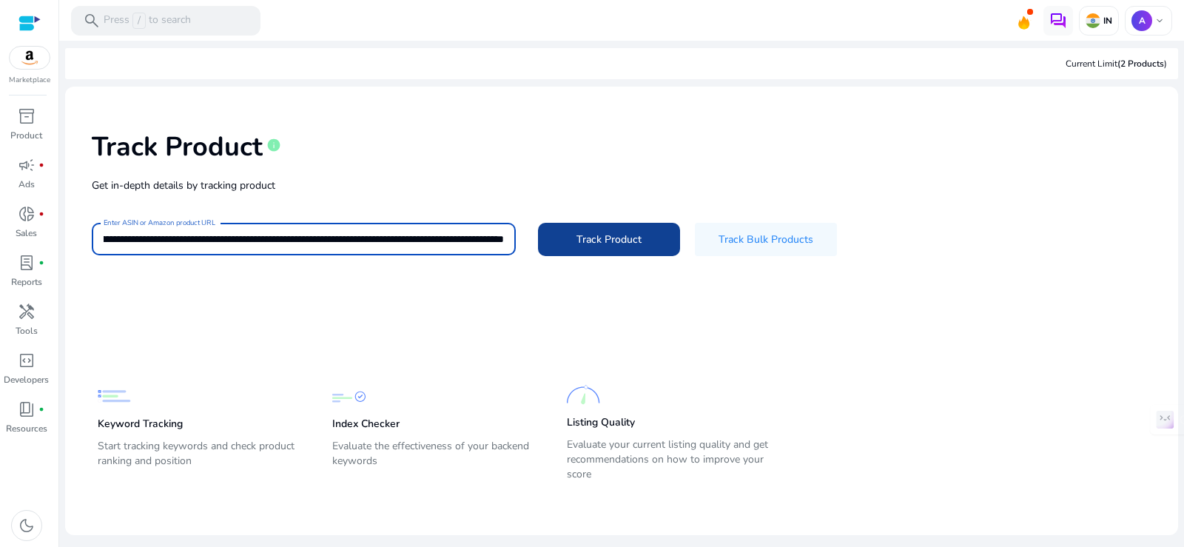
type input "**********"
click at [587, 240] on span "Track Product" at bounding box center [608, 240] width 65 height 16
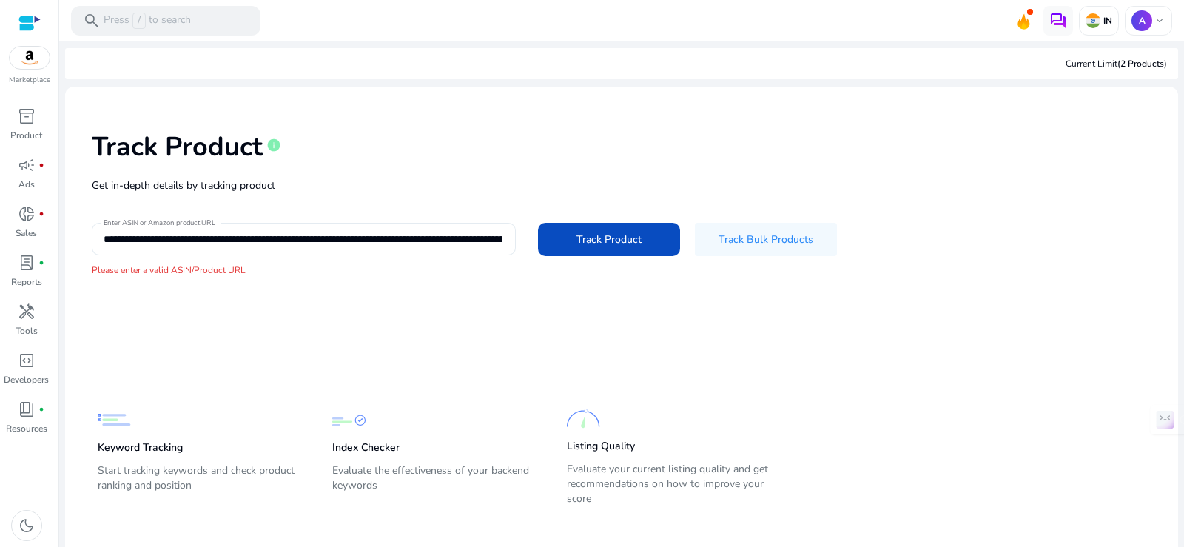
click at [464, 232] on input "**********" at bounding box center [303, 239] width 398 height 16
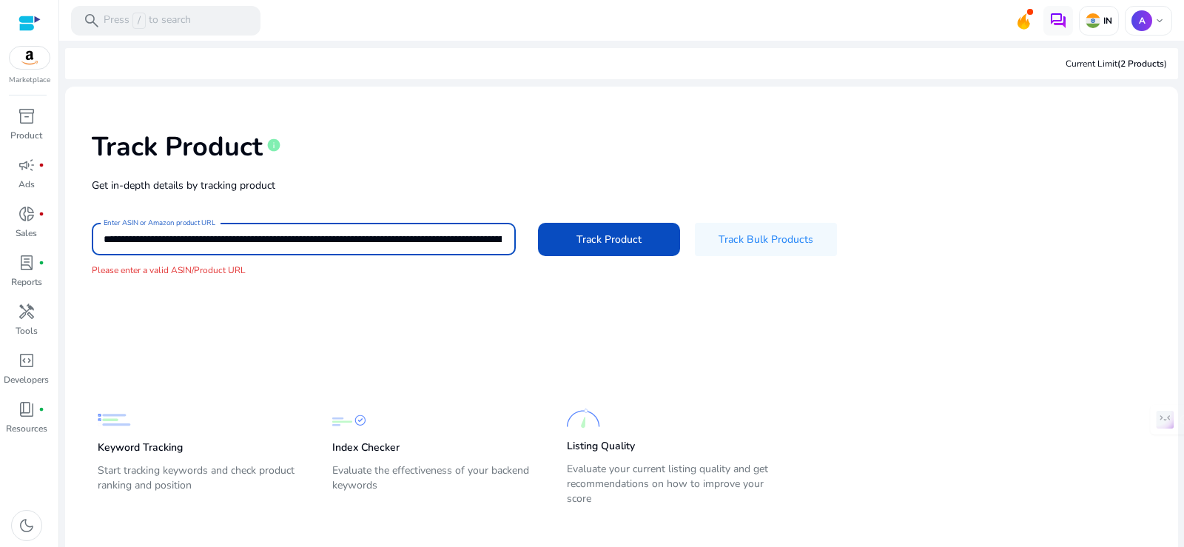
click at [464, 232] on input "**********" at bounding box center [303, 239] width 398 height 16
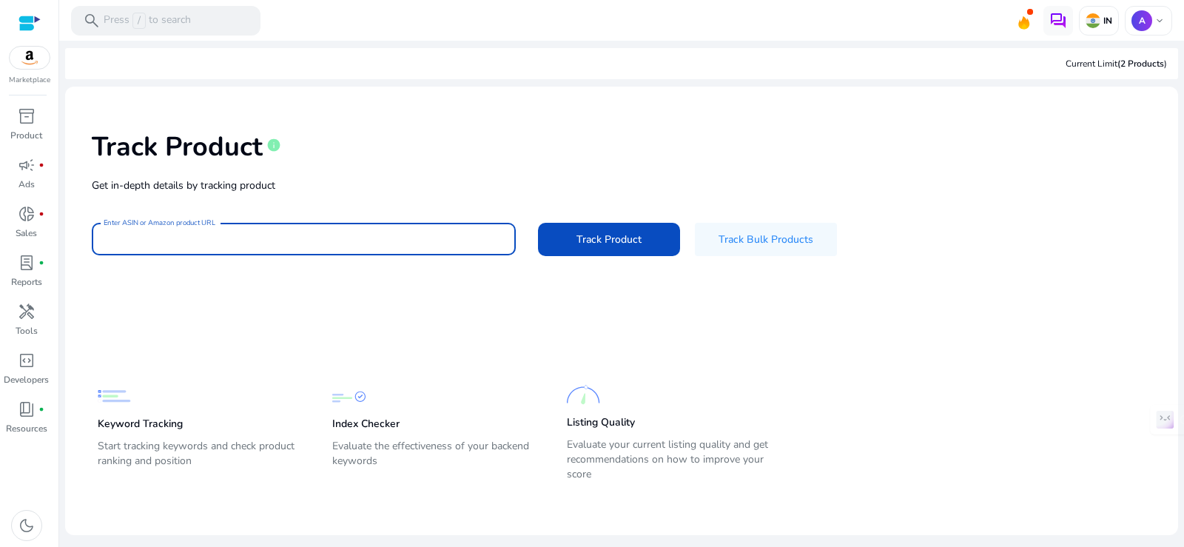
paste input "**********"
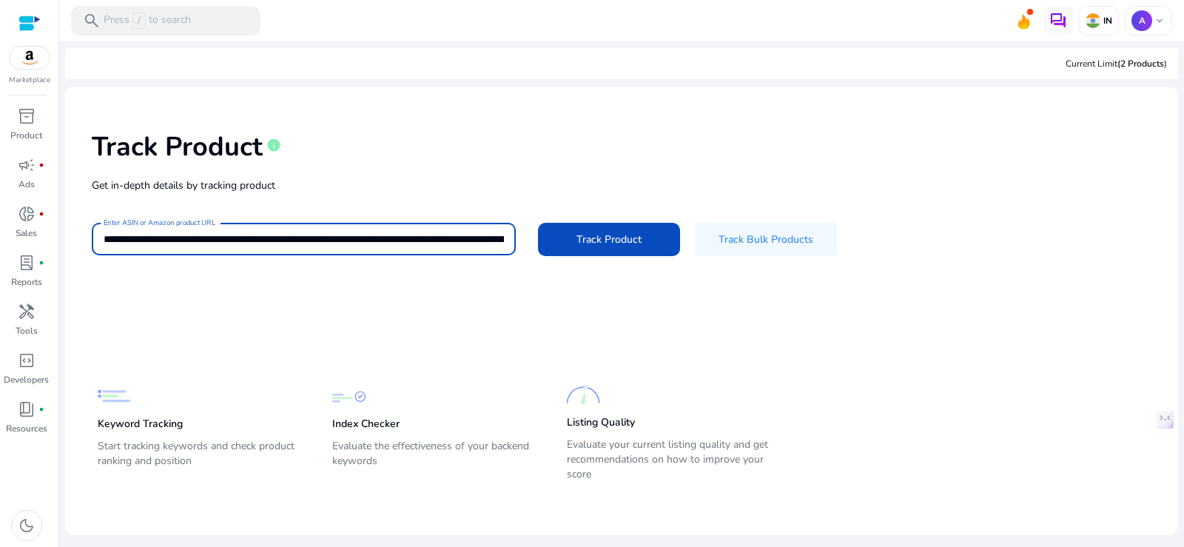
scroll to position [0, 1473]
type input "**********"
click at [576, 235] on span at bounding box center [609, 239] width 142 height 36
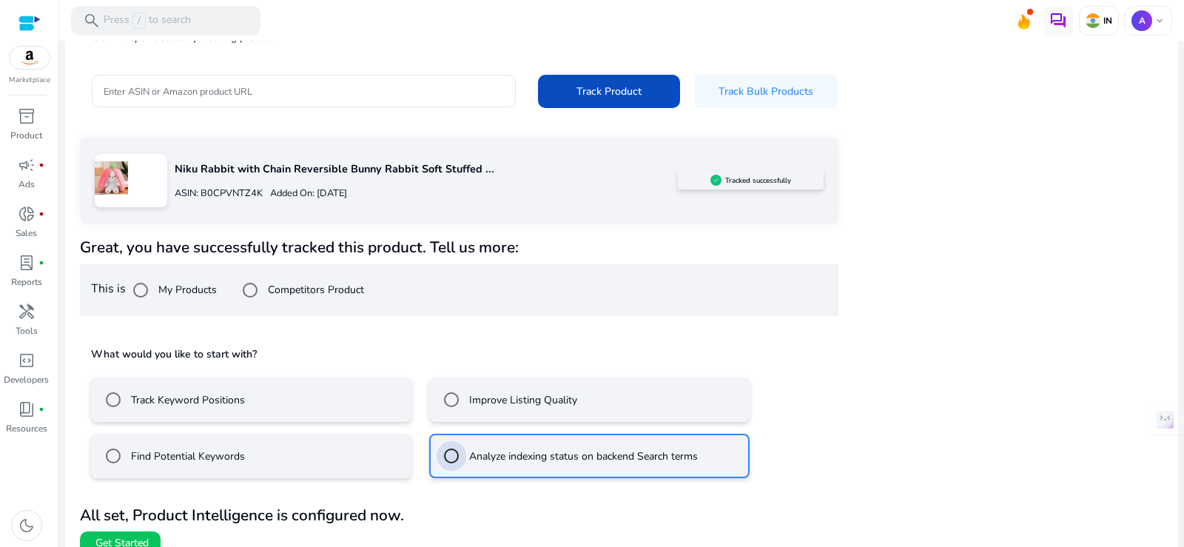
scroll to position [167, 0]
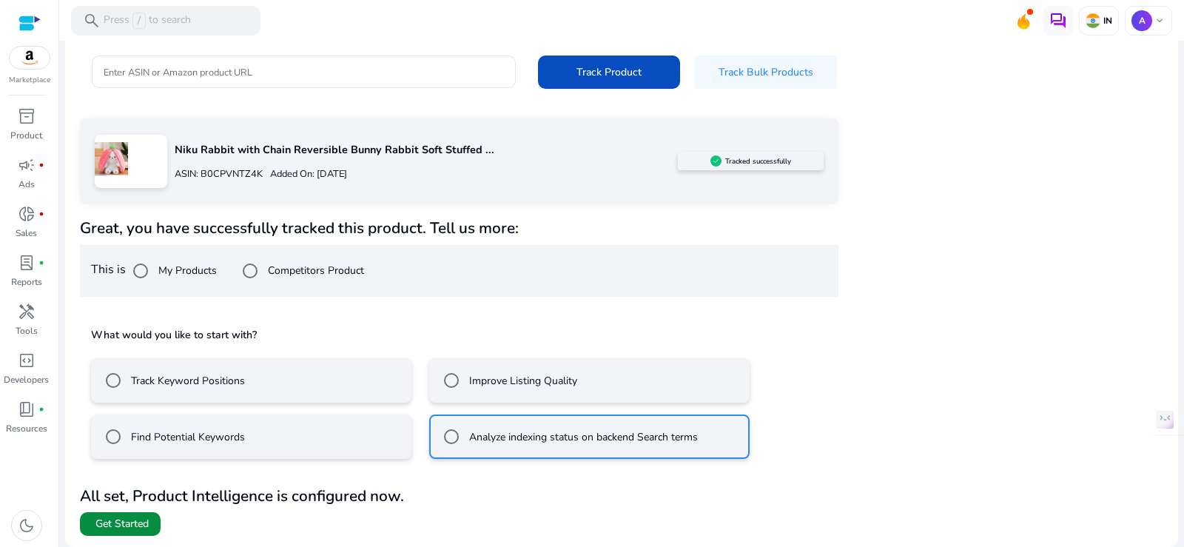
click at [109, 522] on span "Get Started" at bounding box center [121, 523] width 53 height 15
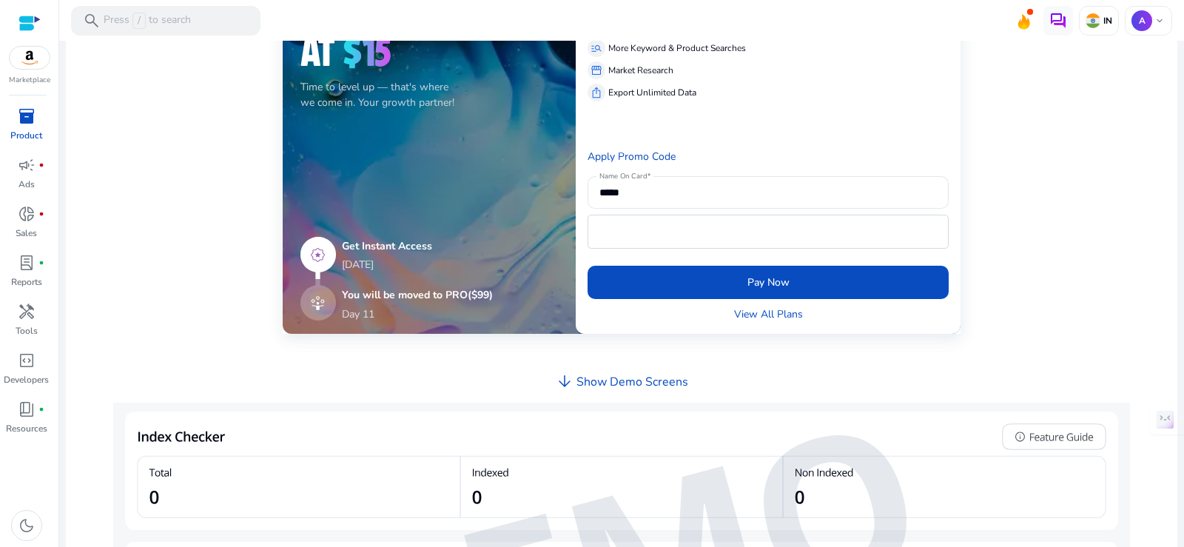
scroll to position [384, 0]
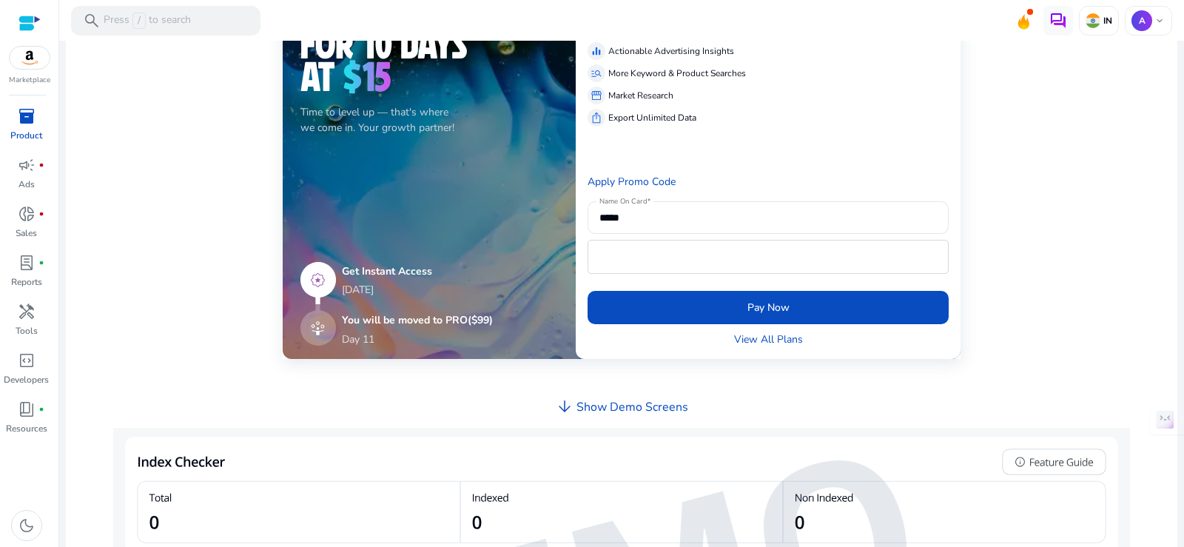
click at [588, 404] on h4 "Show Demo Screens" at bounding box center [632, 407] width 112 height 14
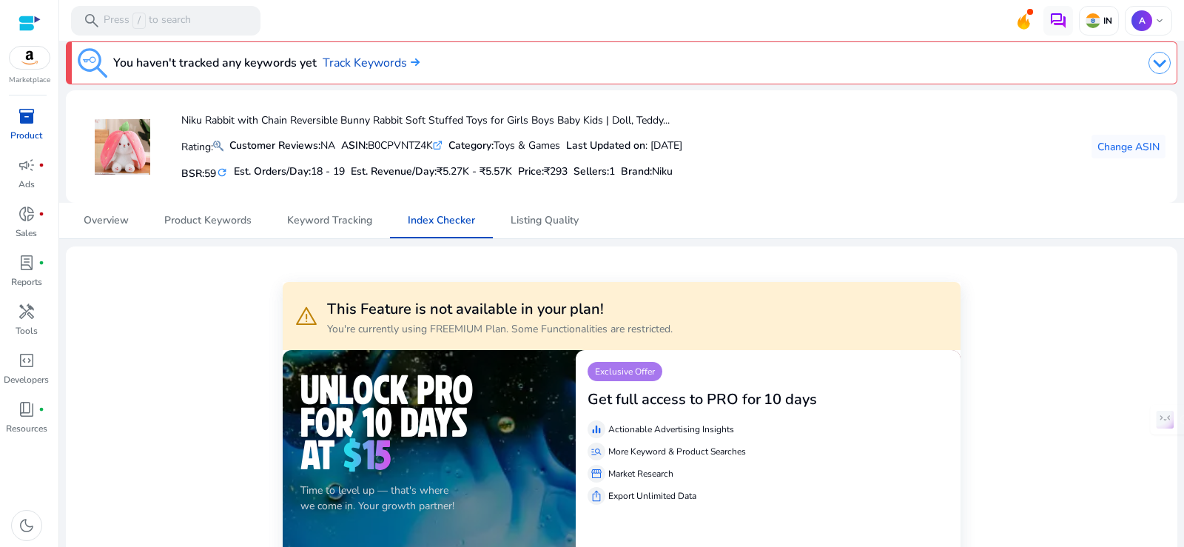
scroll to position [0, 0]
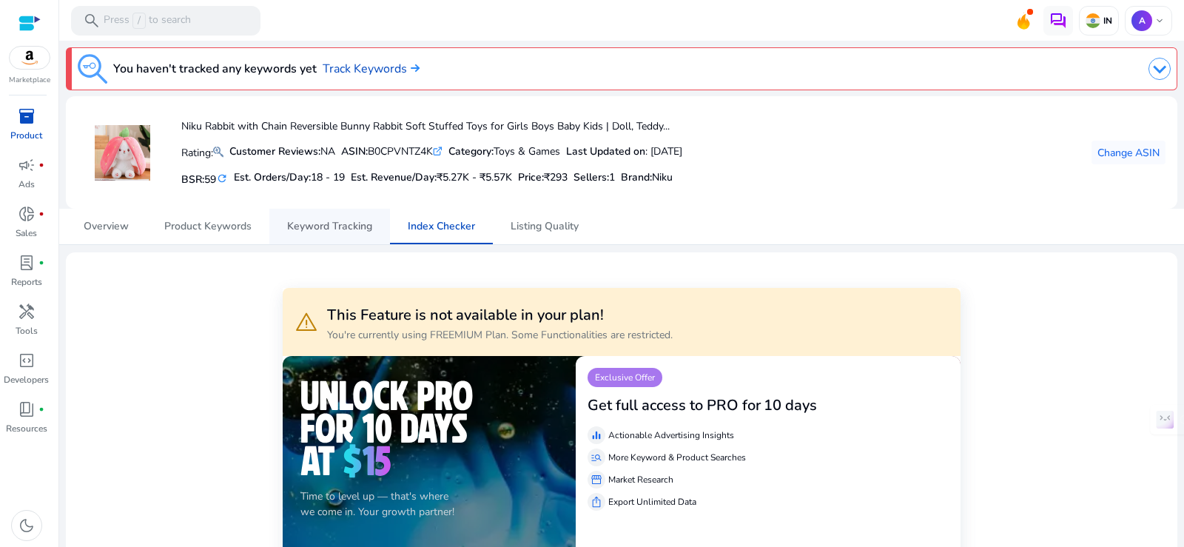
click at [331, 228] on span "Keyword Tracking" at bounding box center [329, 226] width 85 height 10
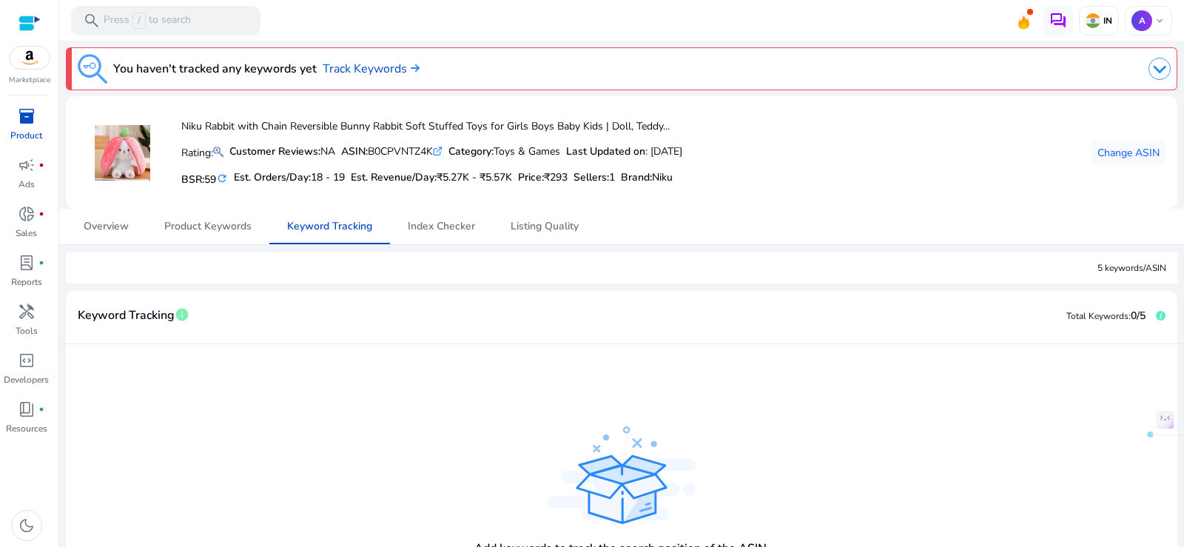
drag, startPoint x: 453, startPoint y: 181, endPoint x: 480, endPoint y: 183, distance: 27.5
click at [480, 183] on span "₹5.27K - ₹5.57K" at bounding box center [474, 177] width 75 height 14
